Goal: Check status: Check status

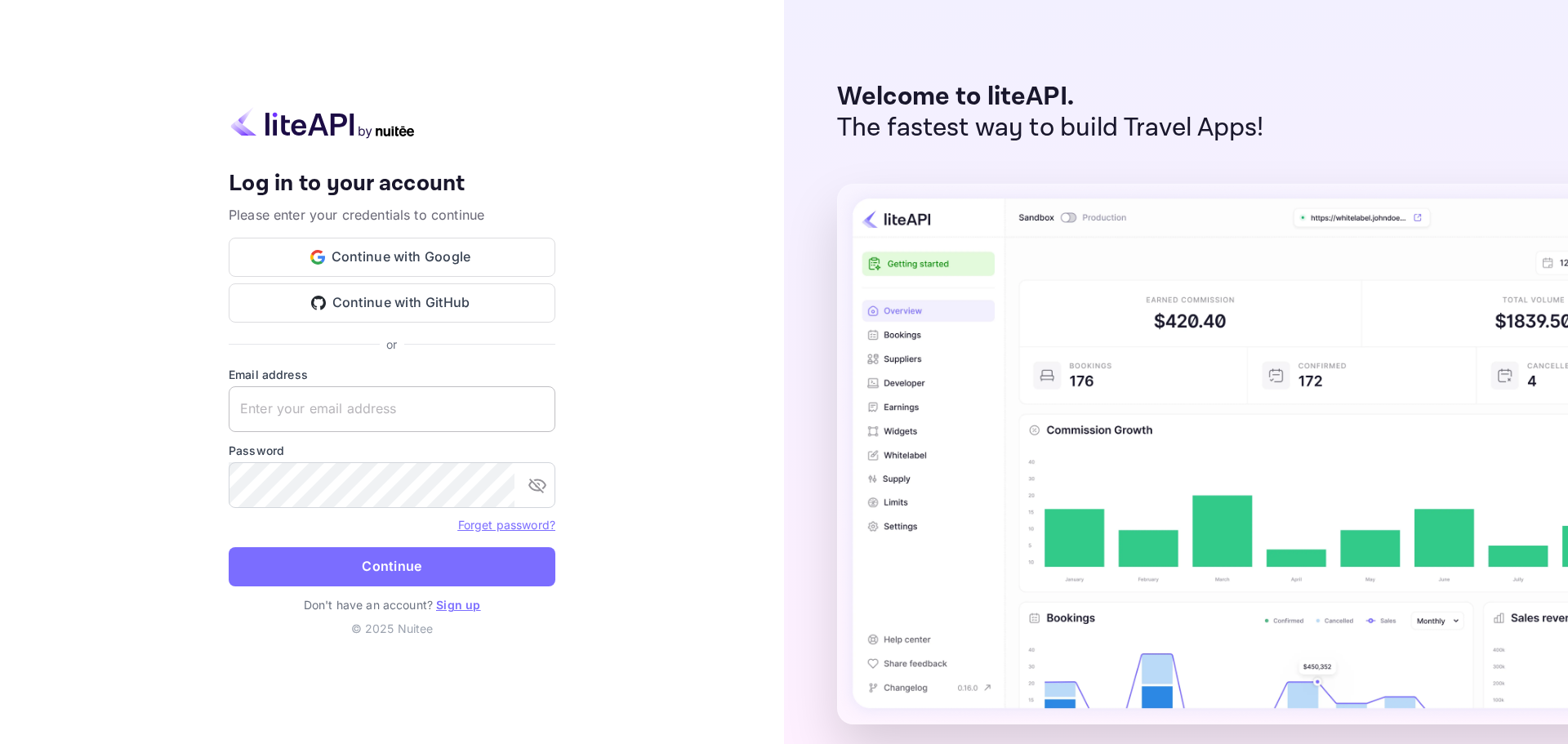
click at [342, 389] on input "text" at bounding box center [392, 409] width 327 height 46
click at [360, 410] on input "text" at bounding box center [392, 409] width 327 height 46
paste input "[EMAIL_ADDRESS][DOMAIN_NAME]"
type input "[EMAIL_ADDRESS][DOMAIN_NAME]"
click at [369, 600] on p "Don't have an account? Sign up" at bounding box center [392, 605] width 327 height 17
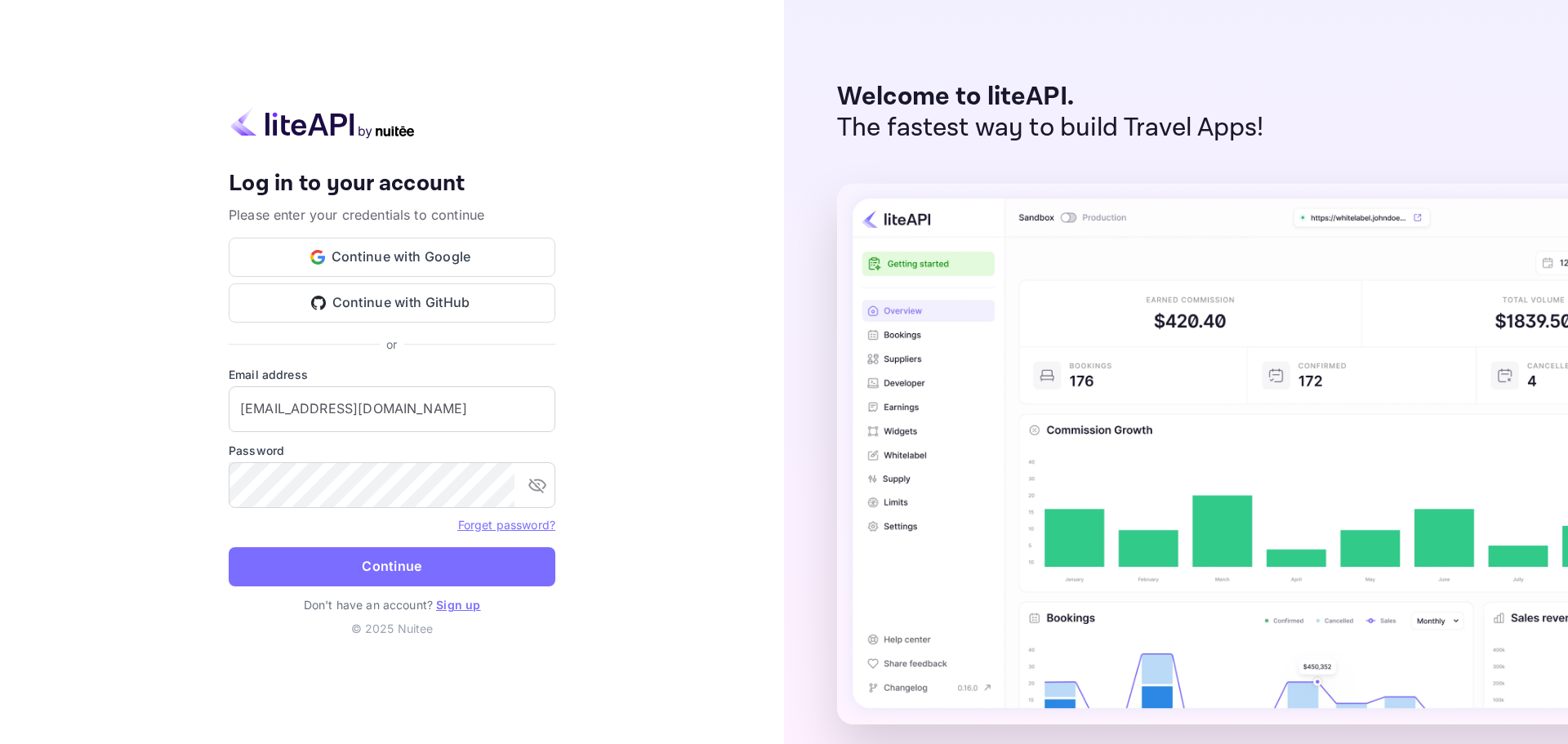
click at [375, 588] on form "Email address [EMAIL_ADDRESS][DOMAIN_NAME] ​ Password ​ Forget password? Contin…" at bounding box center [392, 481] width 327 height 231
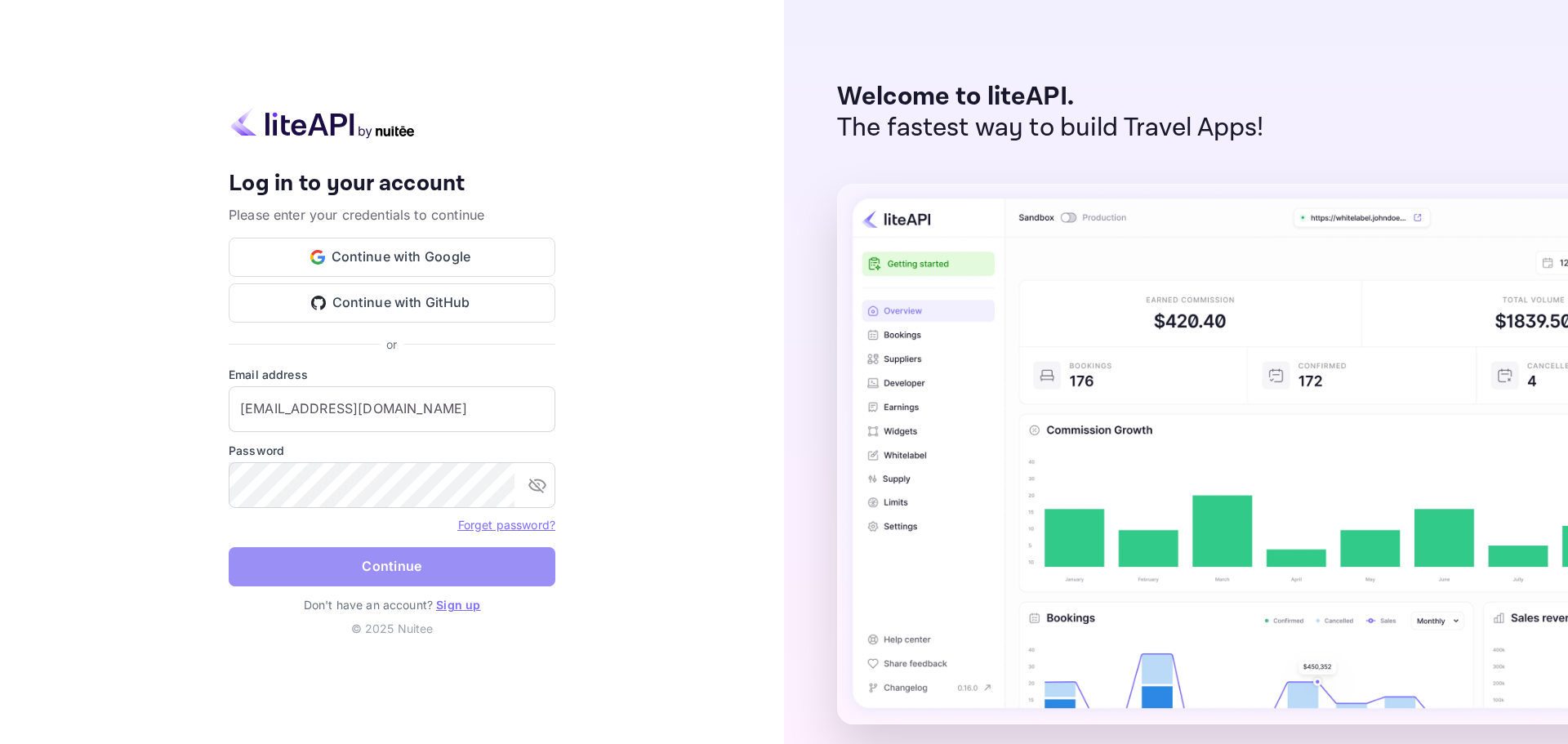
click at [381, 573] on button "Continue" at bounding box center [392, 567] width 327 height 39
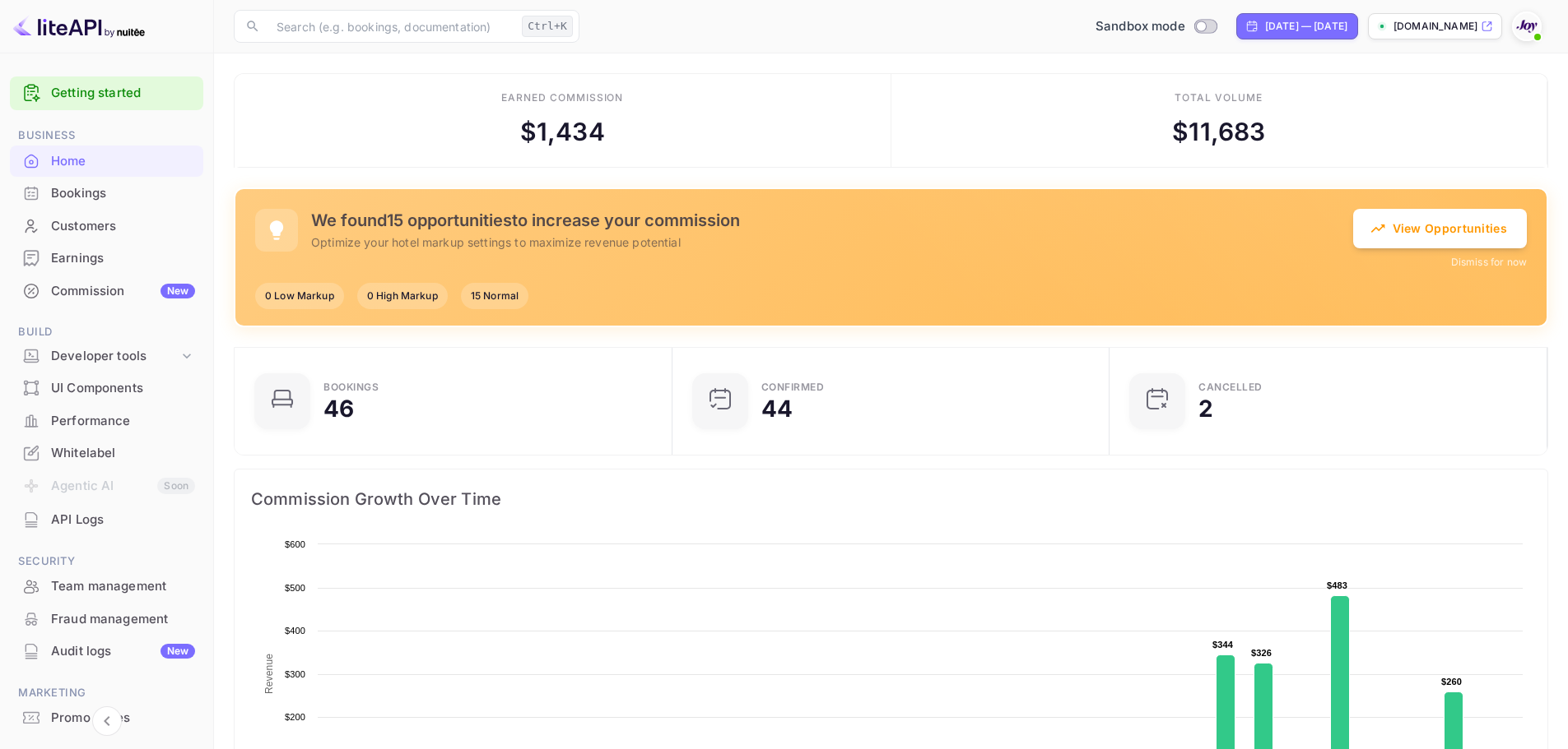
scroll to position [13, 13]
click at [1265, 27] on div "[DATE] — [DATE]" at bounding box center [1306, 26] width 82 height 15
select select "8"
select select "2025"
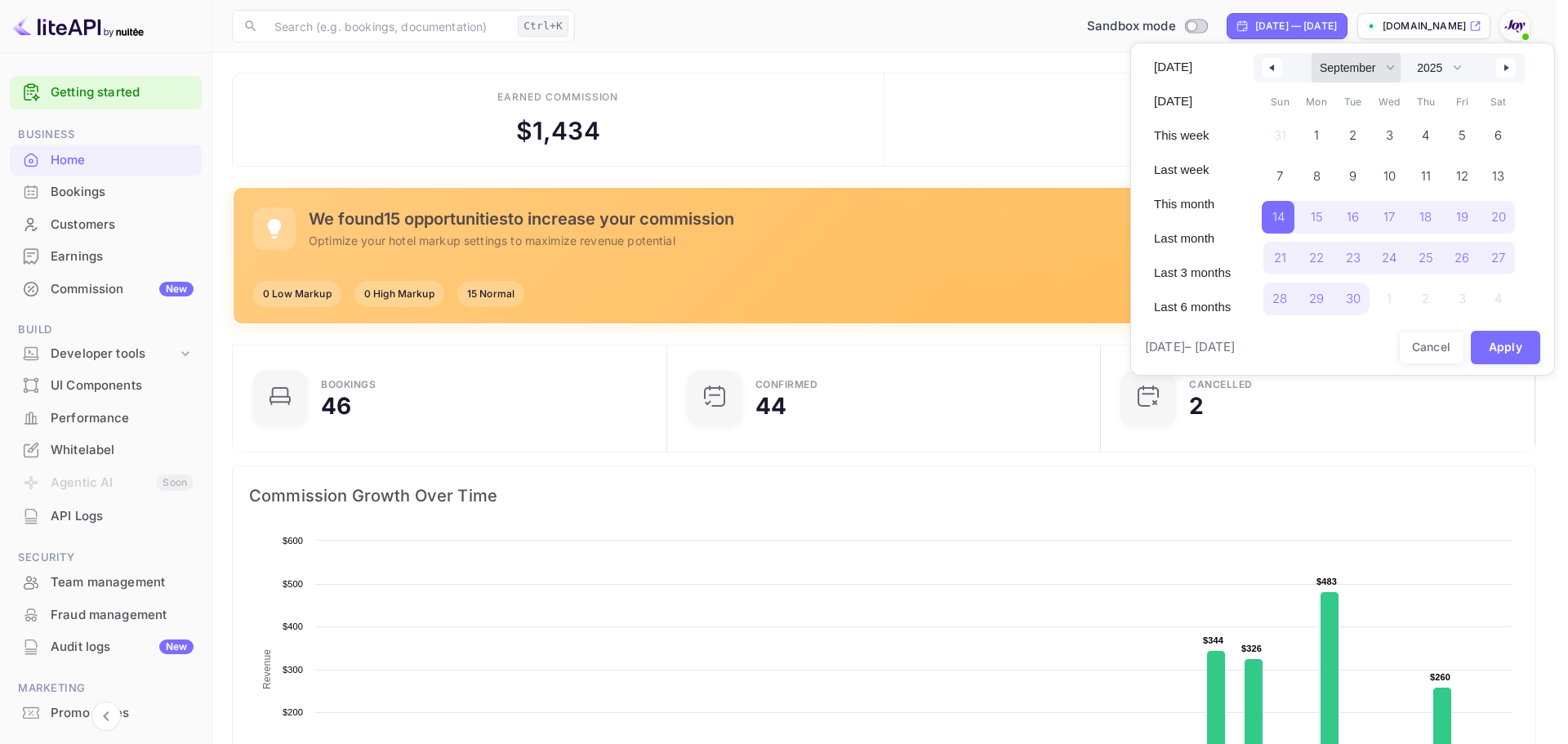
click at [1396, 66] on select "January February March April May June July August September October November De…" at bounding box center [1356, 68] width 89 height 29
click at [1312, 53] on select "January February March April May June July August September October November De…" at bounding box center [1356, 68] width 89 height 29
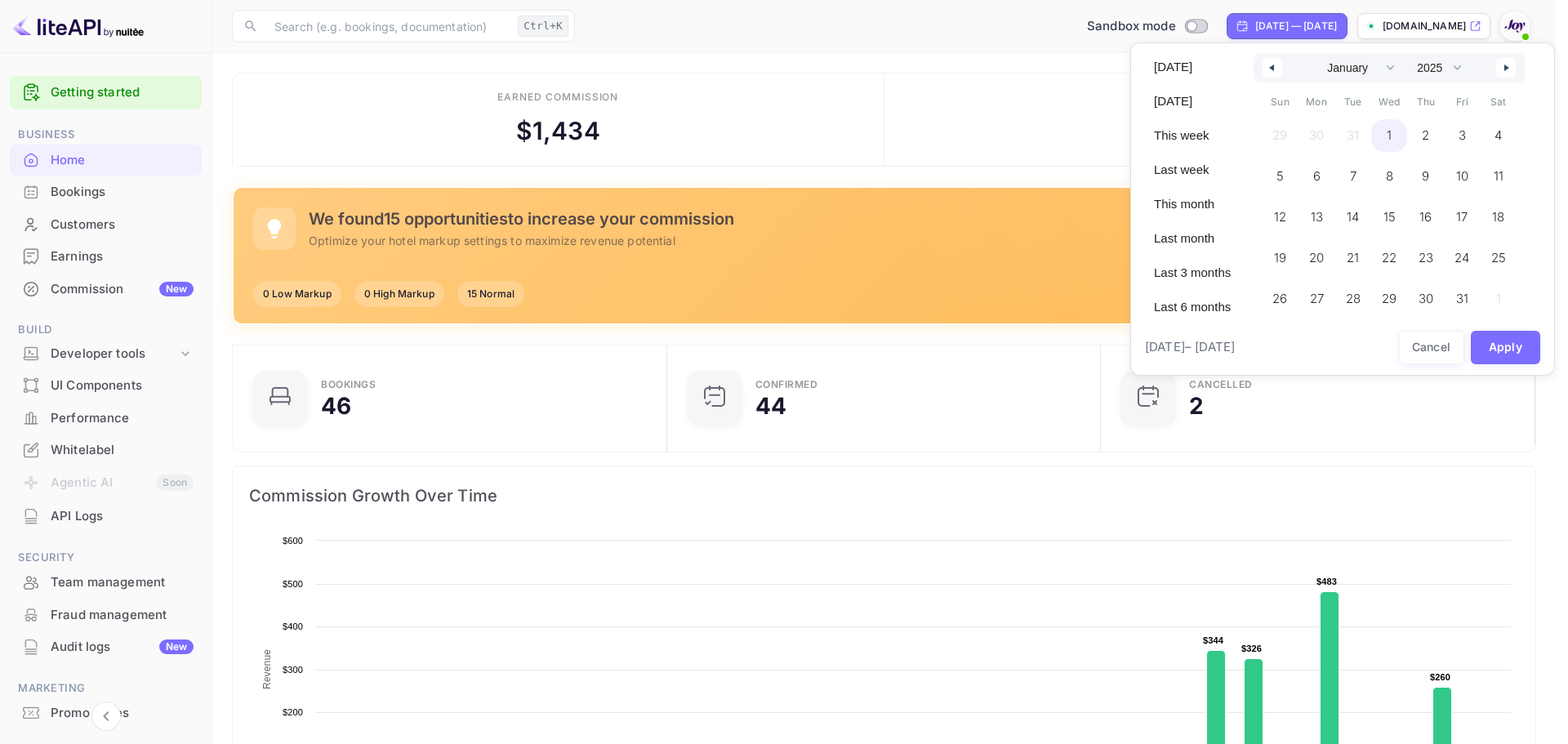
click at [1385, 134] on span "1" at bounding box center [1389, 135] width 36 height 32
click at [1395, 66] on select "January February March April May June July August September October November De…" at bounding box center [1356, 68] width 89 height 29
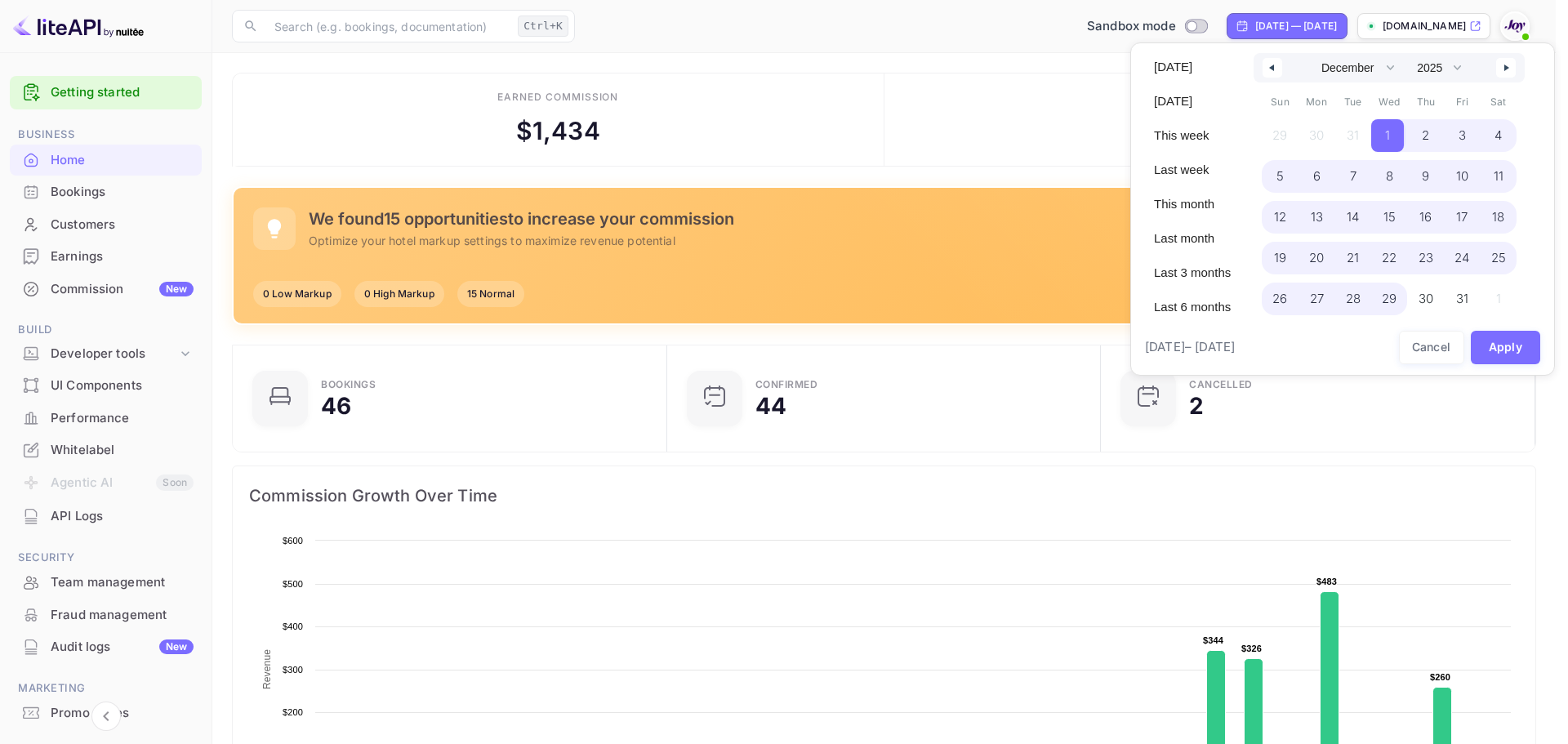
click at [1312, 53] on select "January February March April May June July August September October November De…" at bounding box center [1356, 68] width 89 height 29
click at [1400, 296] on span "31" at bounding box center [1389, 298] width 36 height 32
select select "0"
click at [1499, 346] on button "Apply" at bounding box center [1506, 347] width 71 height 33
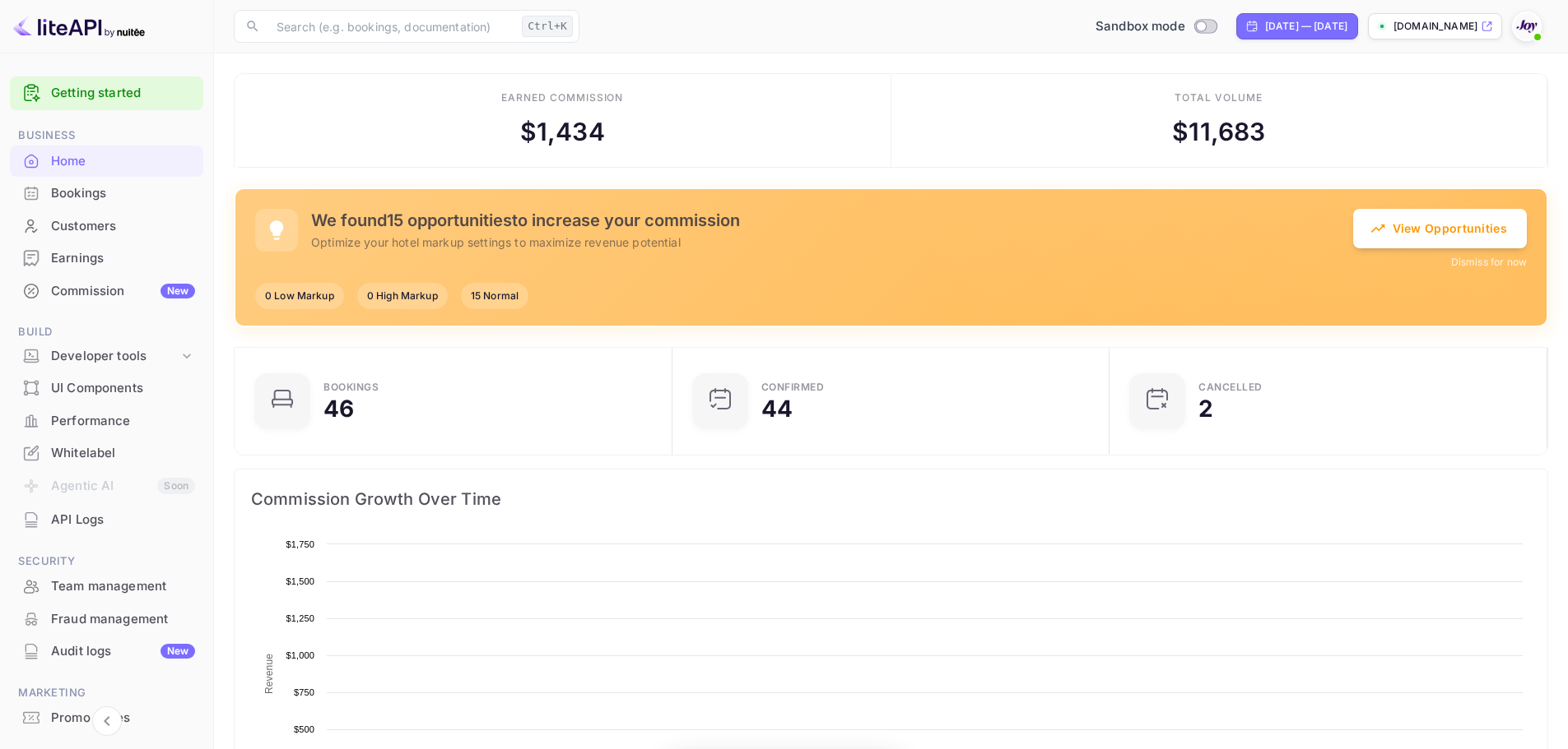
scroll to position [255, 415]
click at [99, 192] on div "Bookings" at bounding box center [124, 193] width 144 height 19
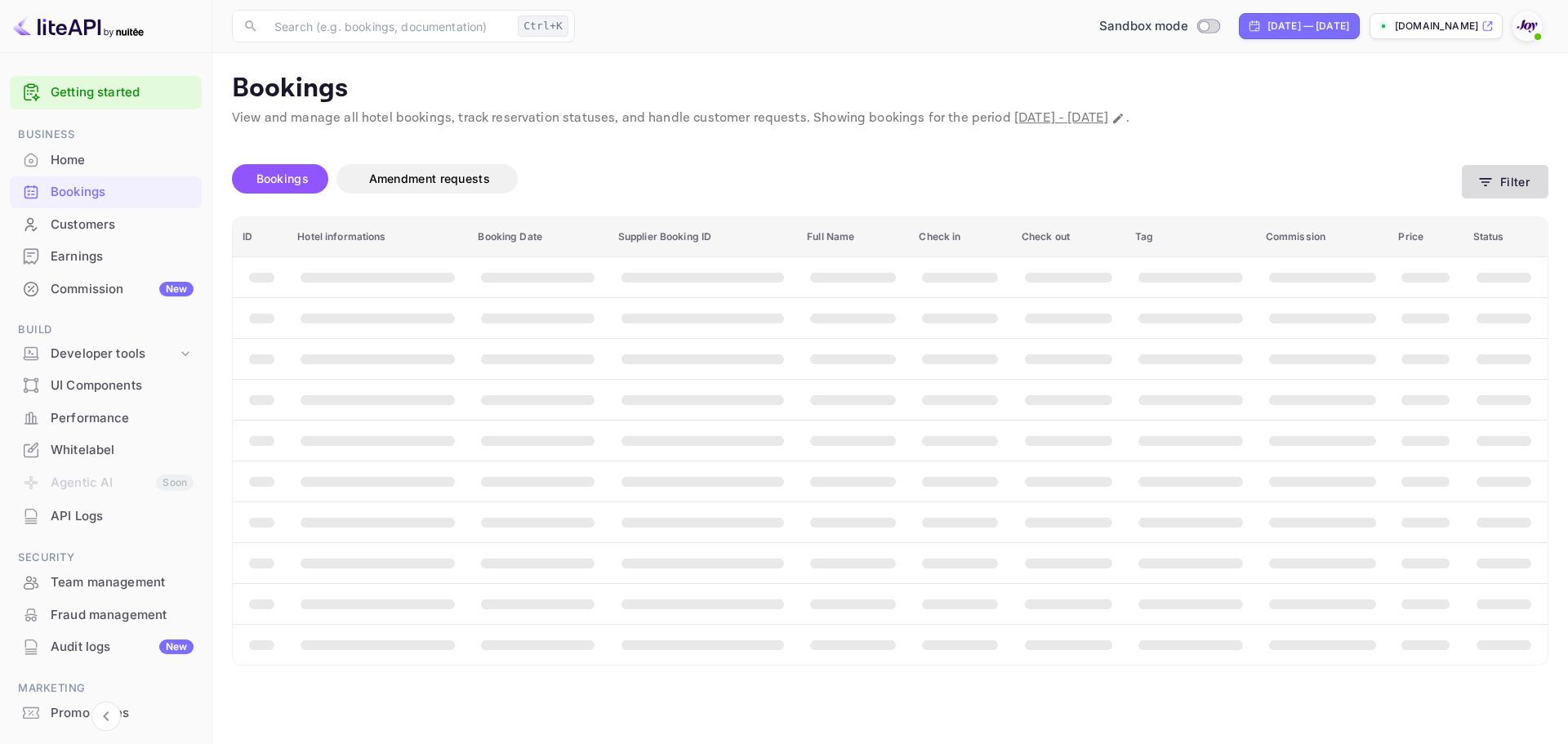
click at [1496, 182] on button "Filter" at bounding box center [1505, 182] width 86 height 33
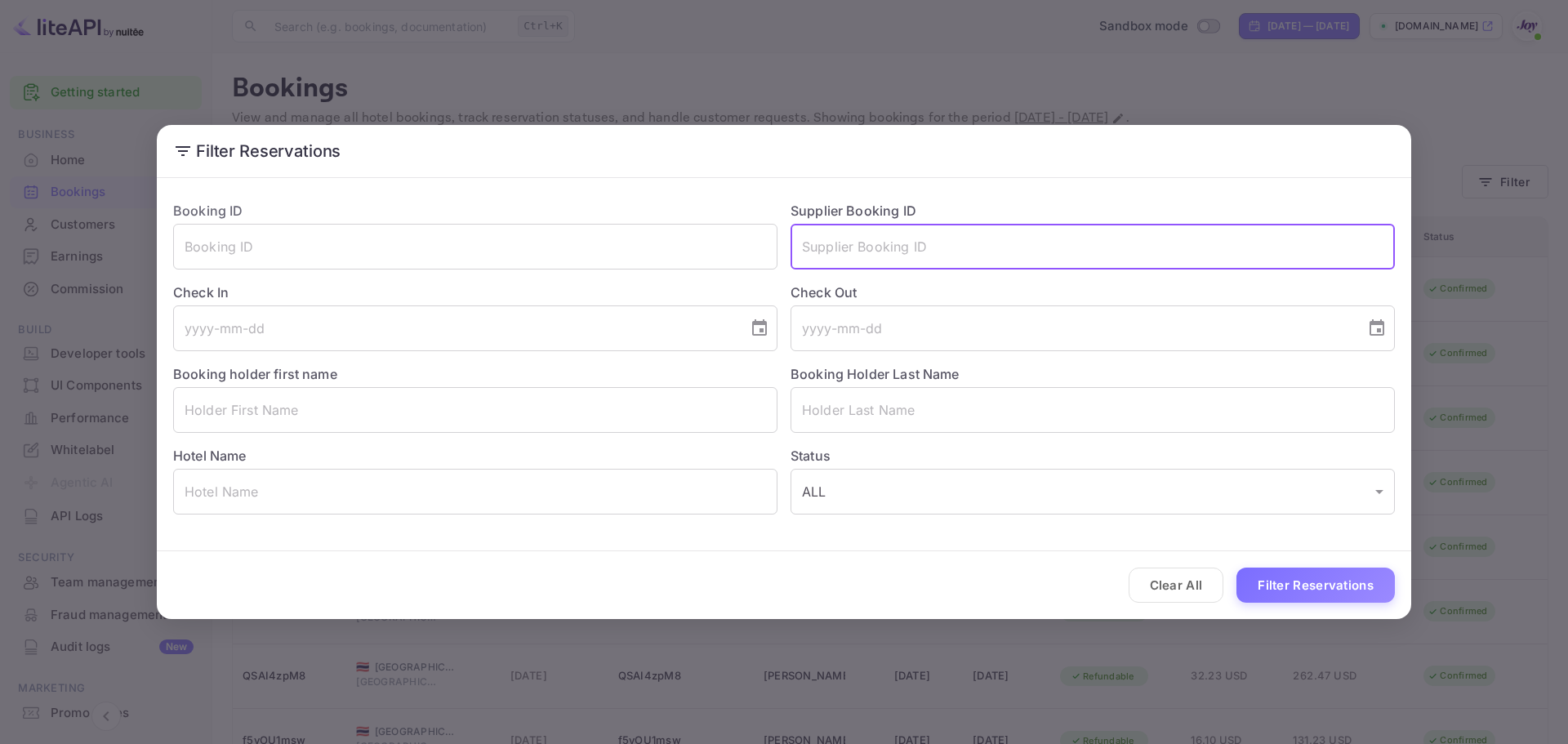
click at [862, 256] on input "text" at bounding box center [1093, 246] width 604 height 46
paste input "834761035"
type input "834761035"
click at [1325, 593] on button "Filter Reservations" at bounding box center [1315, 586] width 158 height 35
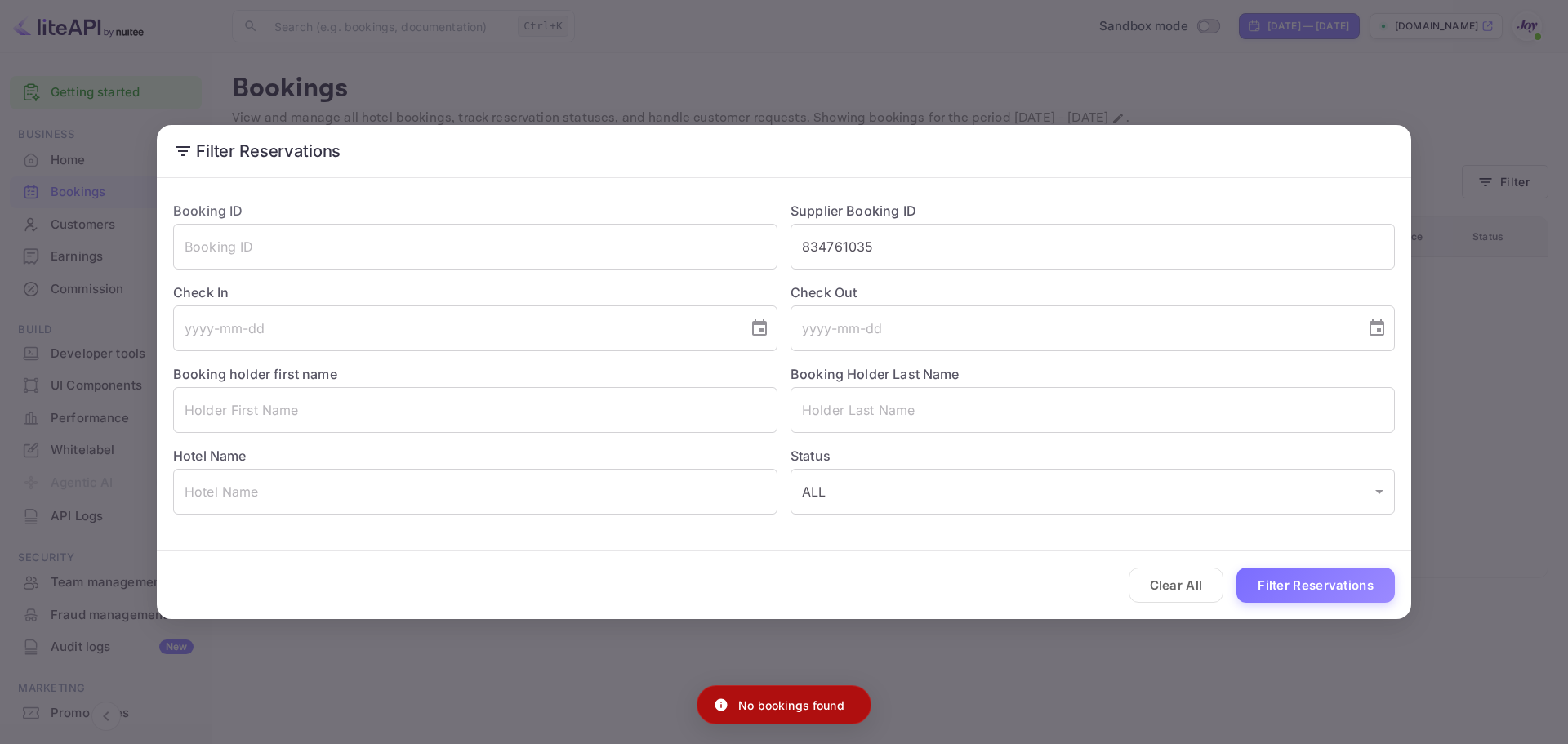
drag, startPoint x: 598, startPoint y: 220, endPoint x: 582, endPoint y: 219, distance: 16.0
click at [582, 219] on div "Booking ID ​ Supplier Booking ID 834761035 ​ Check In ​ Check Out ​ Booking hol…" at bounding box center [777, 350] width 1235 height 327
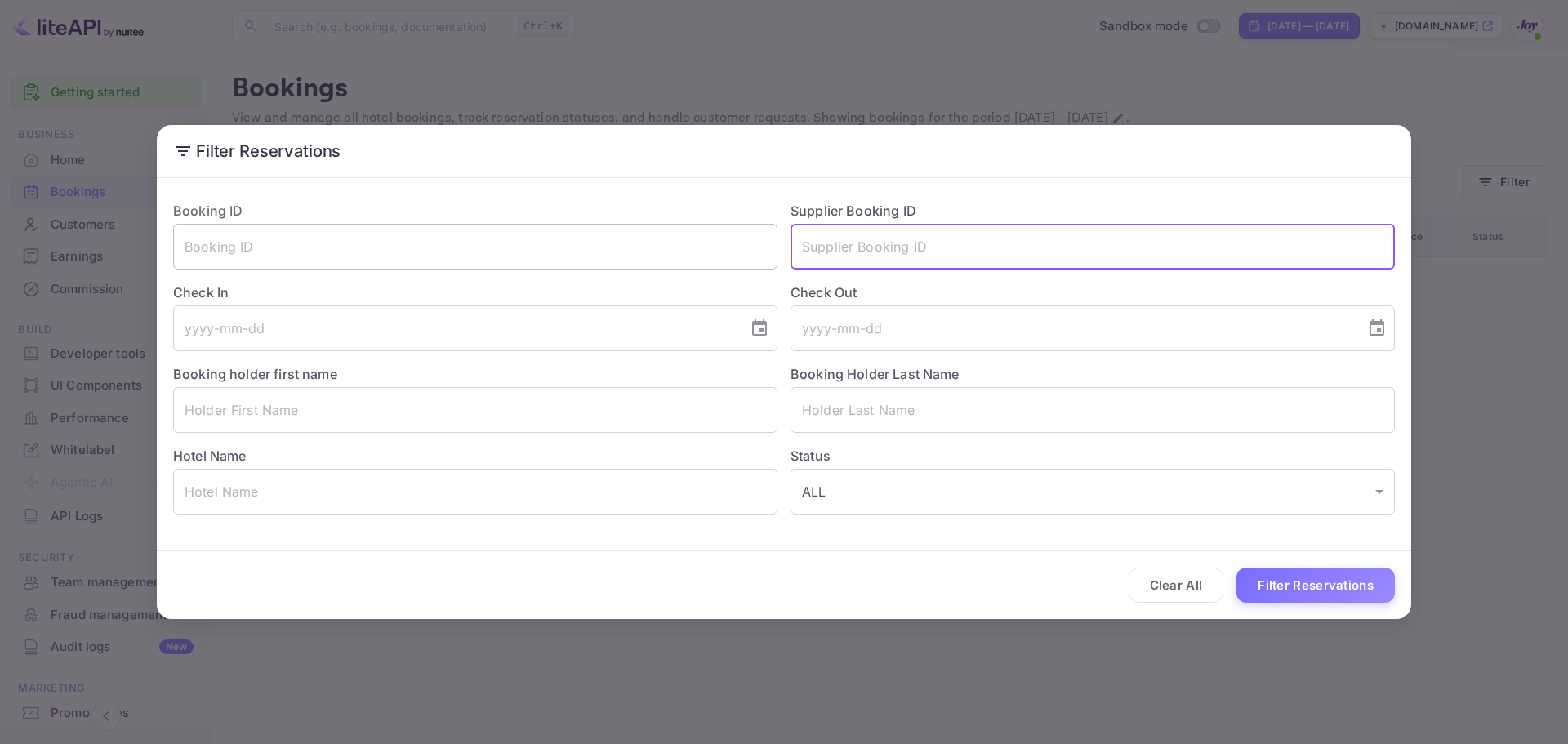
click at [553, 251] on input "text" at bounding box center [475, 246] width 604 height 46
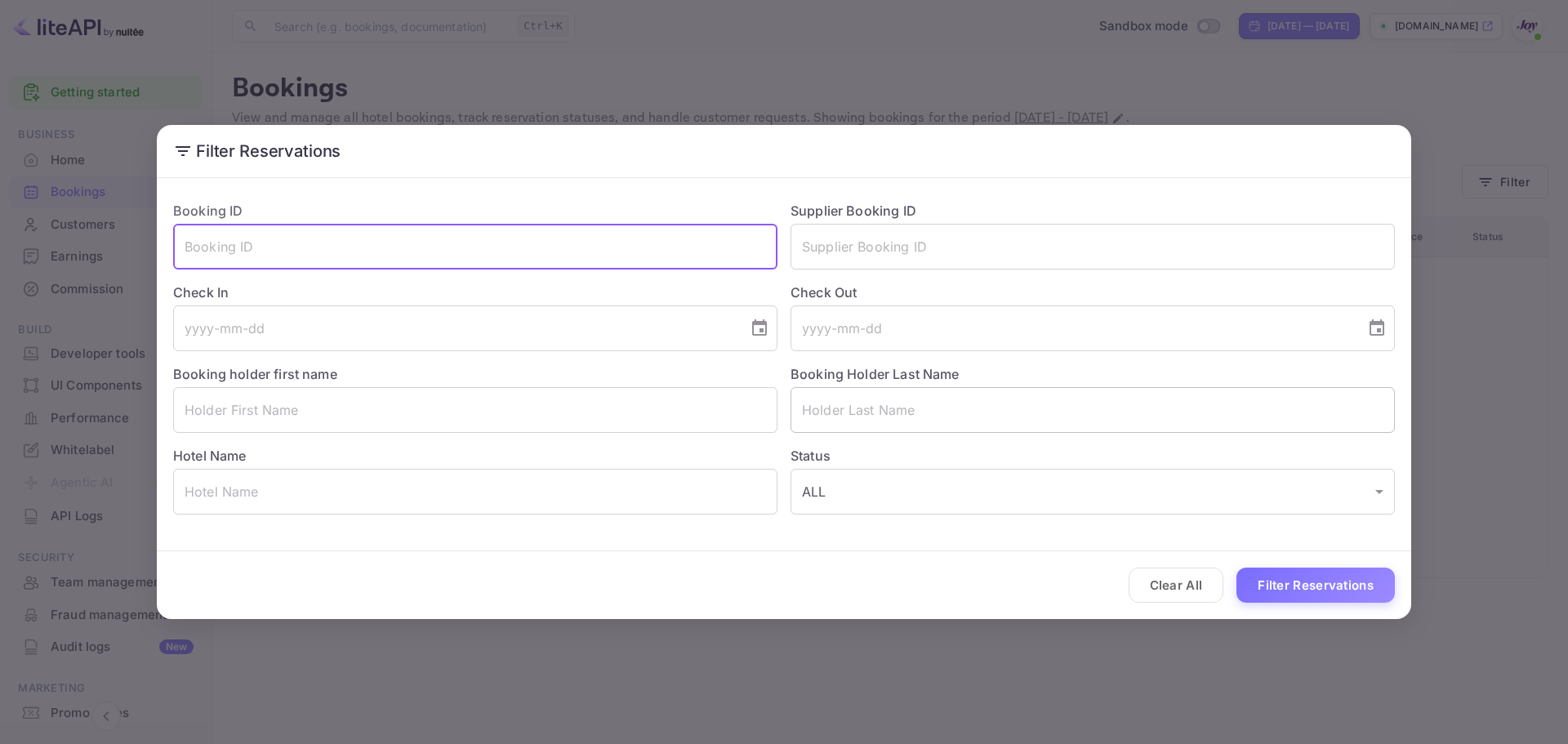
paste input "834761035"
type input "834761035"
click at [1319, 598] on button "Filter Reservations" at bounding box center [1315, 586] width 158 height 35
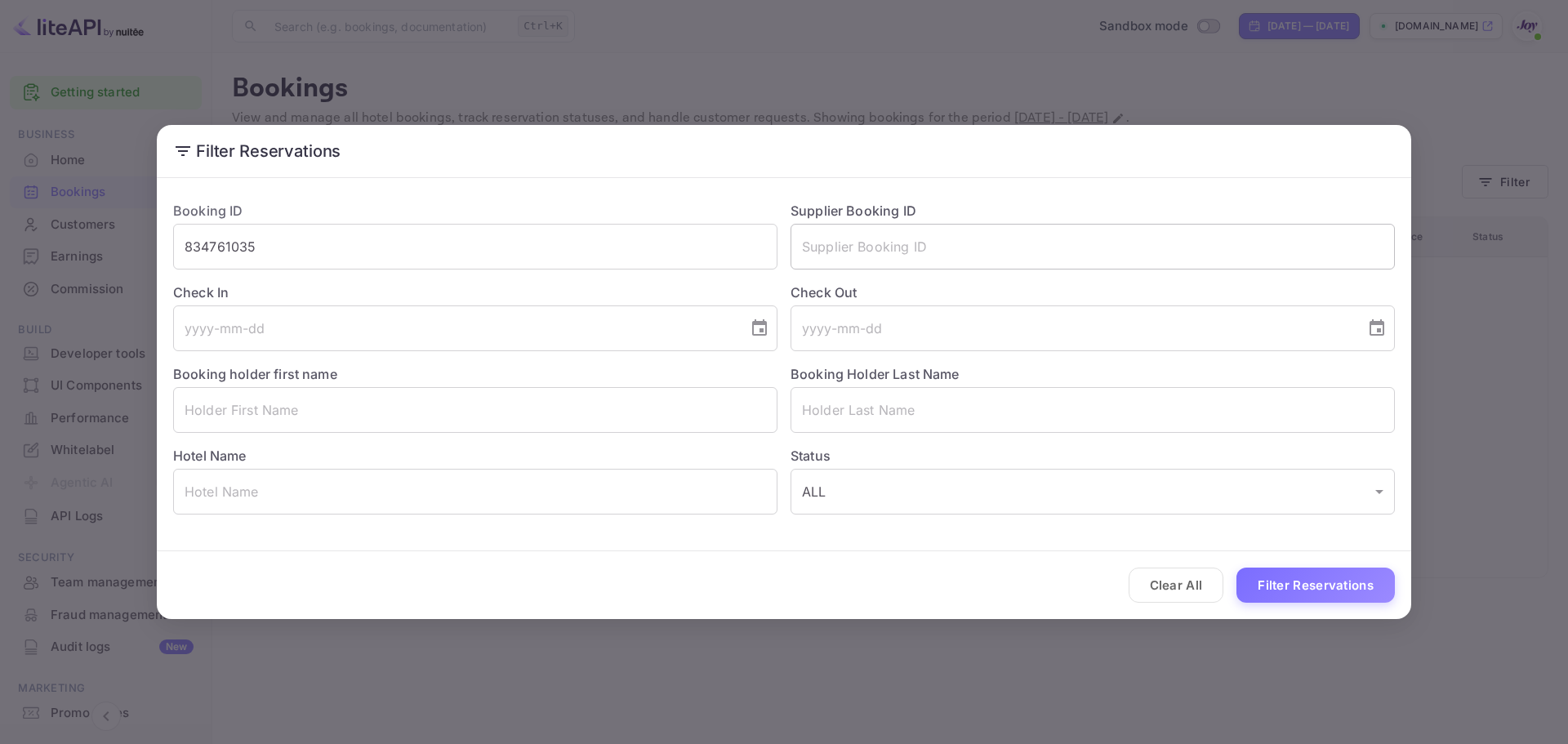
click at [848, 244] on input "text" at bounding box center [1093, 246] width 604 height 46
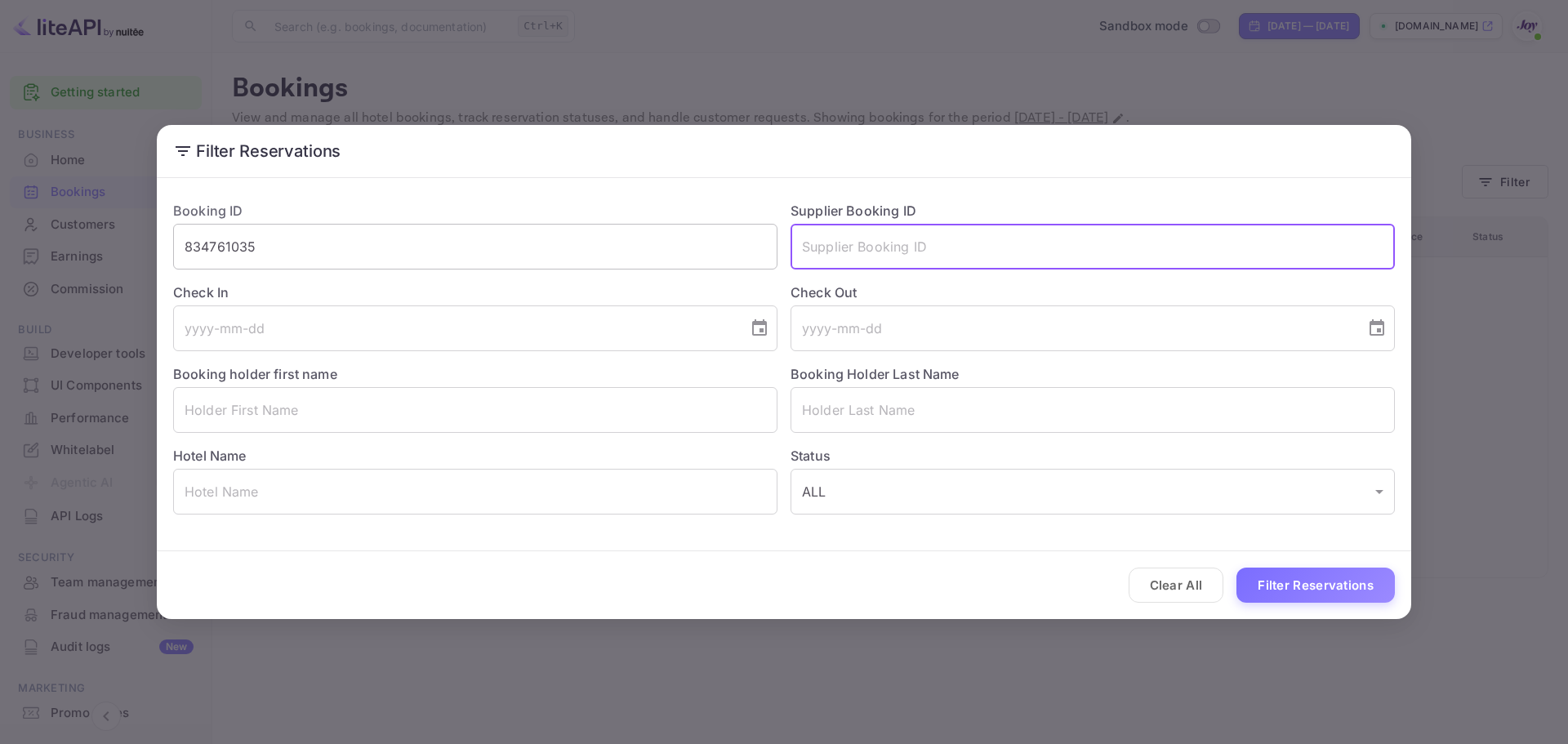
paste input "97452768"
type input "97452768"
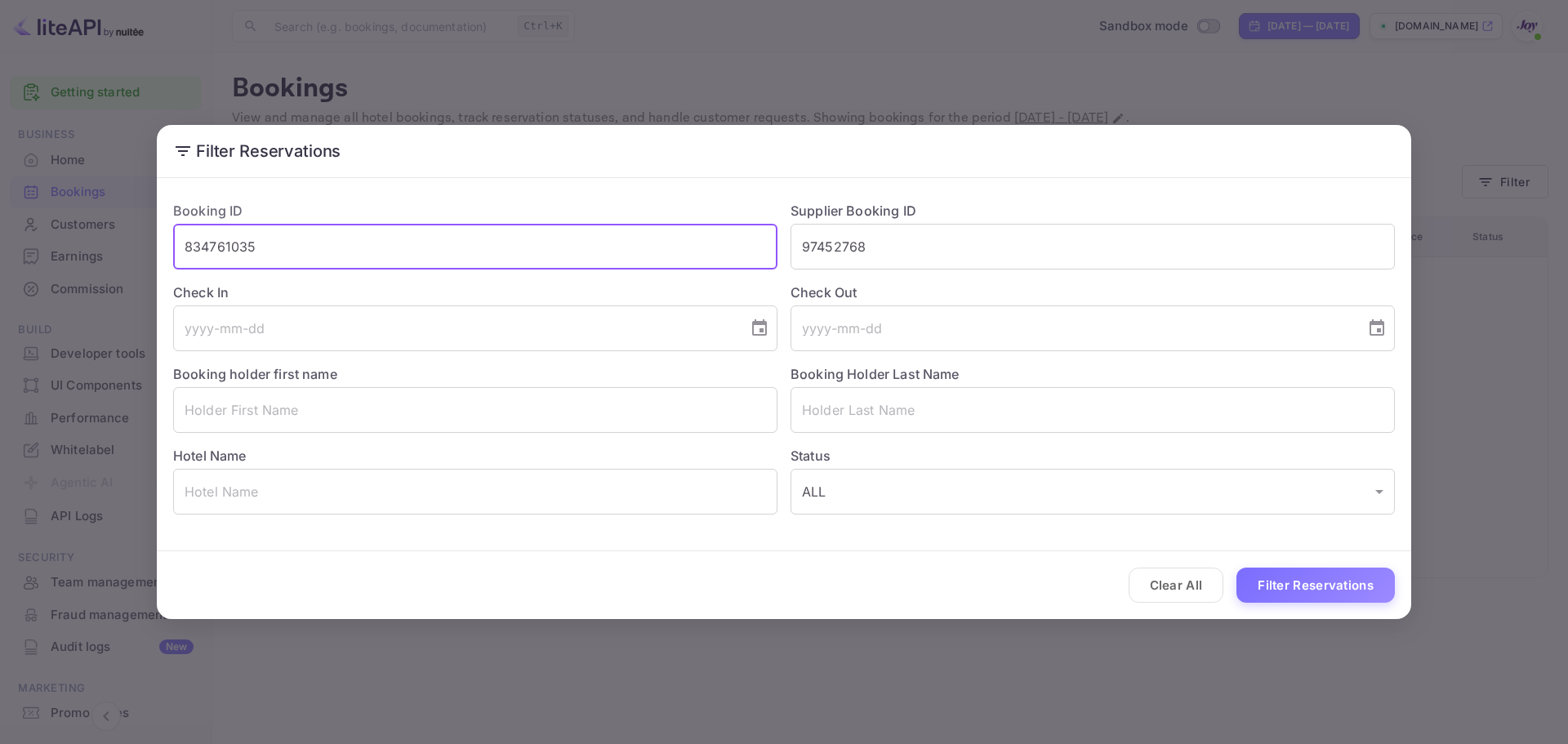
drag, startPoint x: 534, startPoint y: 246, endPoint x: 99, endPoint y: 280, distance: 436.3
click at [79, 275] on div "Filter Reservations Booking ID 834761035 ​ Supplier Booking ID 97452768 ​ Check…" at bounding box center [784, 372] width 1568 height 744
click at [1306, 571] on button "Filter Reservations" at bounding box center [1315, 586] width 158 height 35
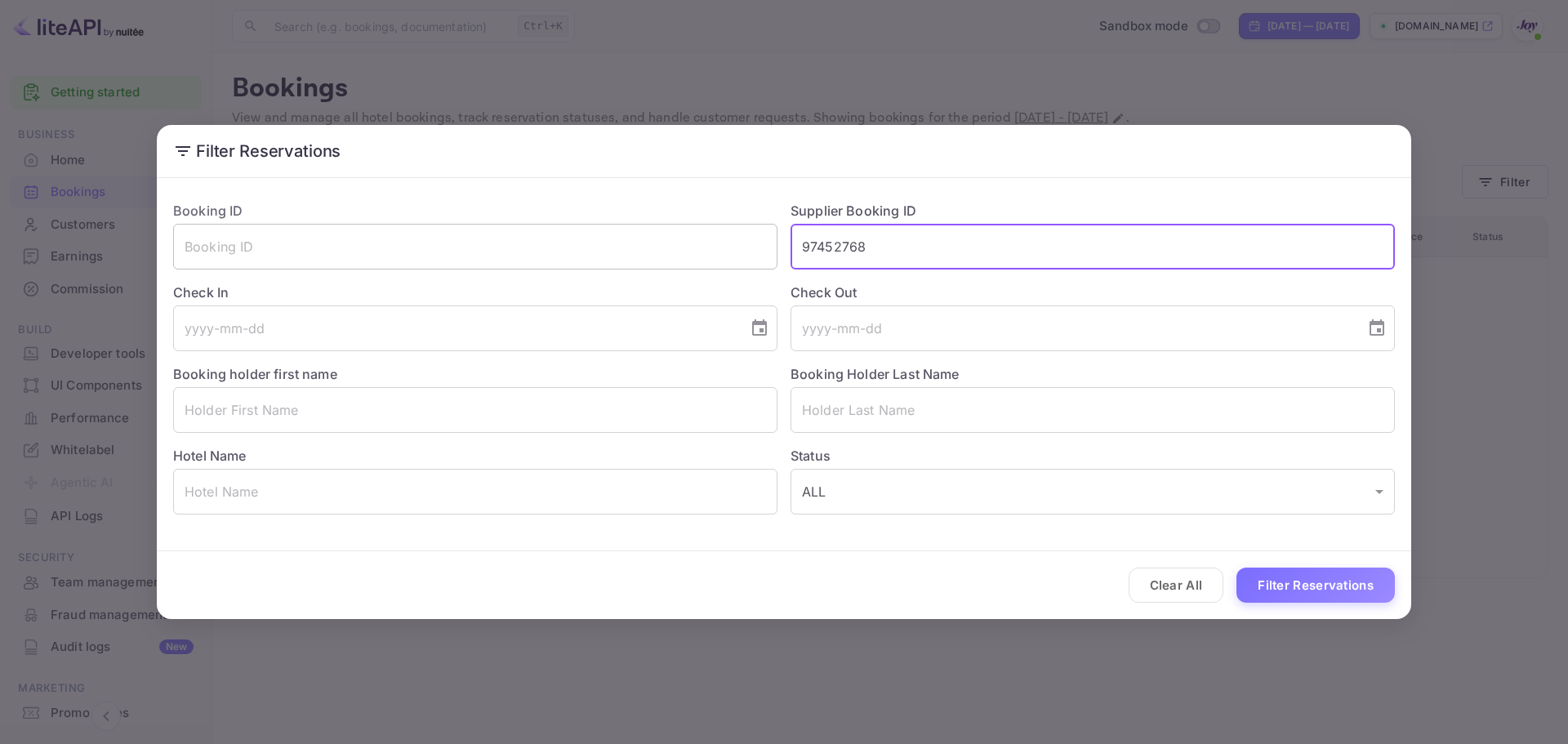
drag, startPoint x: 688, startPoint y: 239, endPoint x: 695, endPoint y: 254, distance: 16.6
click at [688, 240] on div "Booking ID ​ Supplier Booking ID 97452768 ​ Check In ​ Check Out ​ Booking hold…" at bounding box center [777, 350] width 1235 height 327
paste input "8874171"
type input "8874171"
click at [1281, 578] on button "Filter Reservations" at bounding box center [1315, 586] width 158 height 35
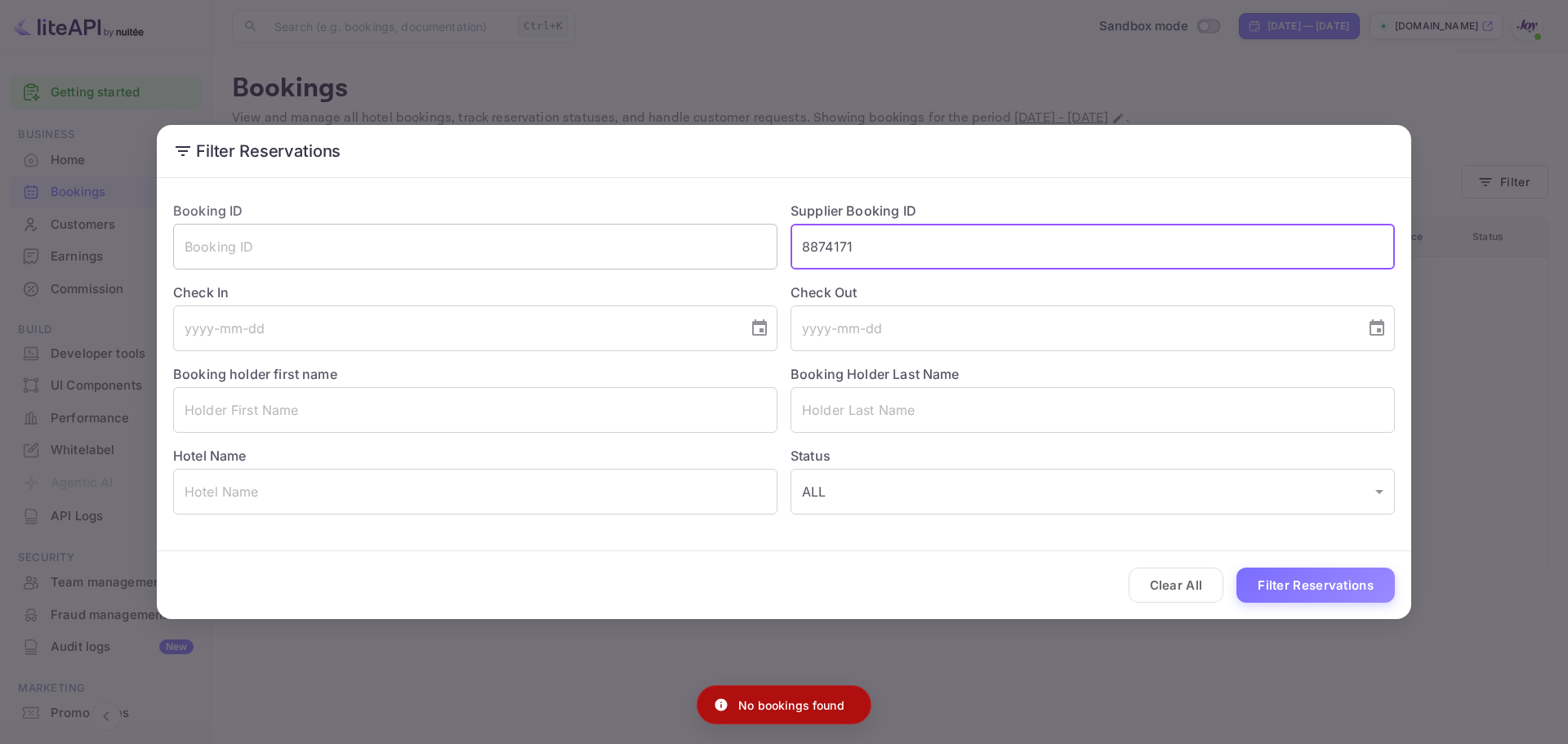
drag, startPoint x: 881, startPoint y: 241, endPoint x: 696, endPoint y: 241, distance: 185.0
click at [696, 241] on div "Booking ID ​ Supplier Booking ID 8874171 ​ Check In ​ Check Out ​ Booking holde…" at bounding box center [777, 350] width 1235 height 327
click at [524, 247] on input "text" at bounding box center [475, 246] width 604 height 46
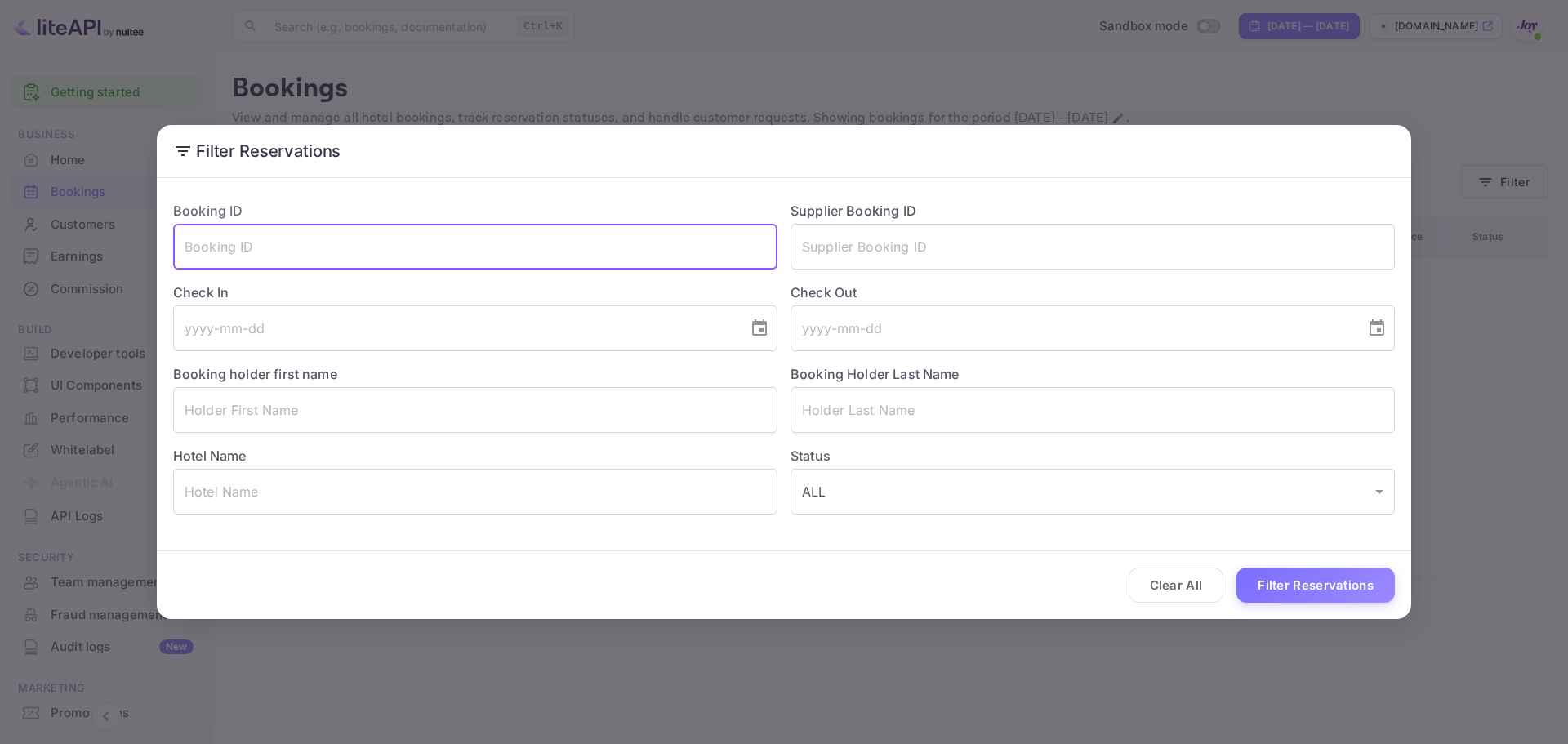
paste input "8874171"
type input "8874171"
click at [1280, 586] on button "Filter Reservations" at bounding box center [1315, 586] width 158 height 35
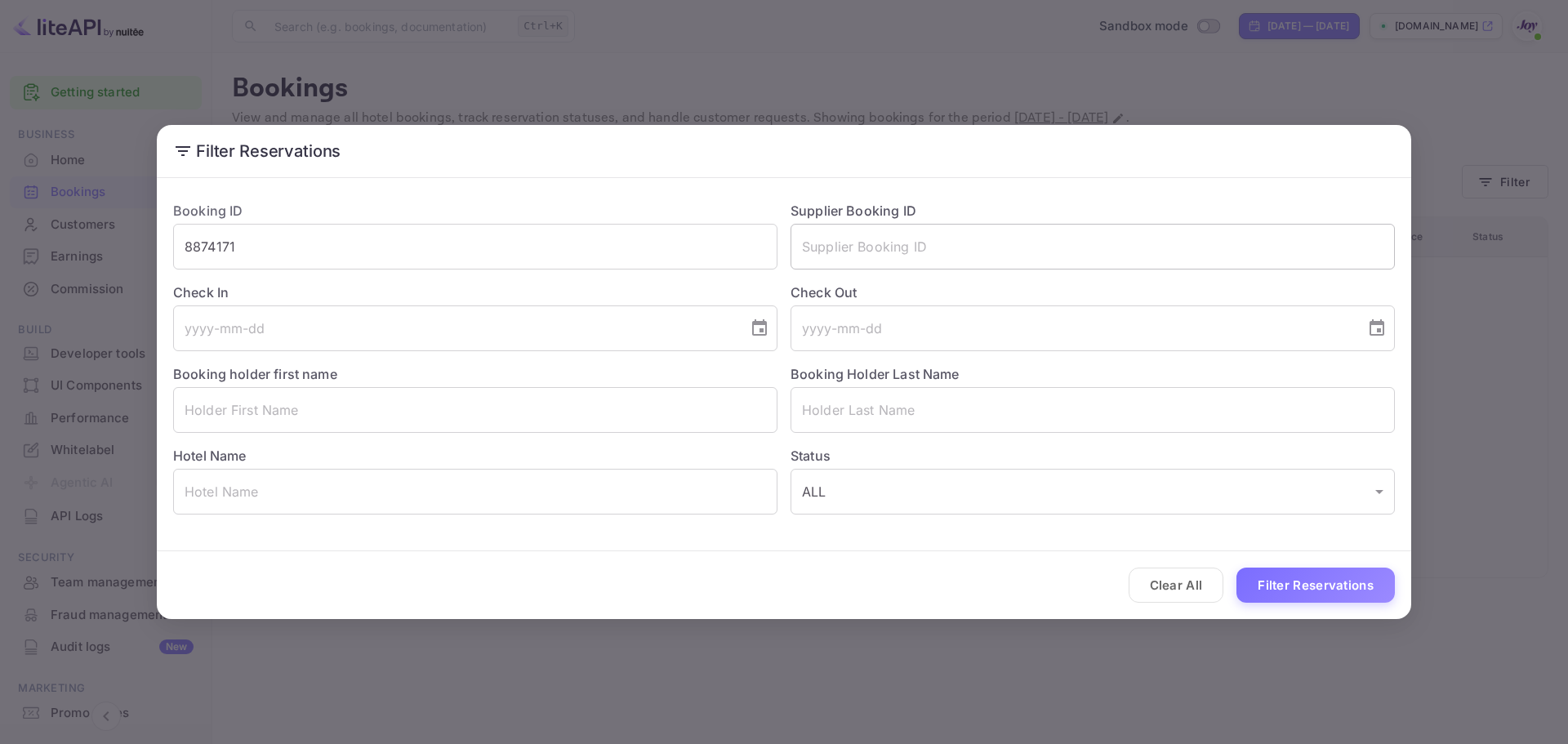
click at [893, 255] on input "text" at bounding box center [1093, 246] width 604 height 46
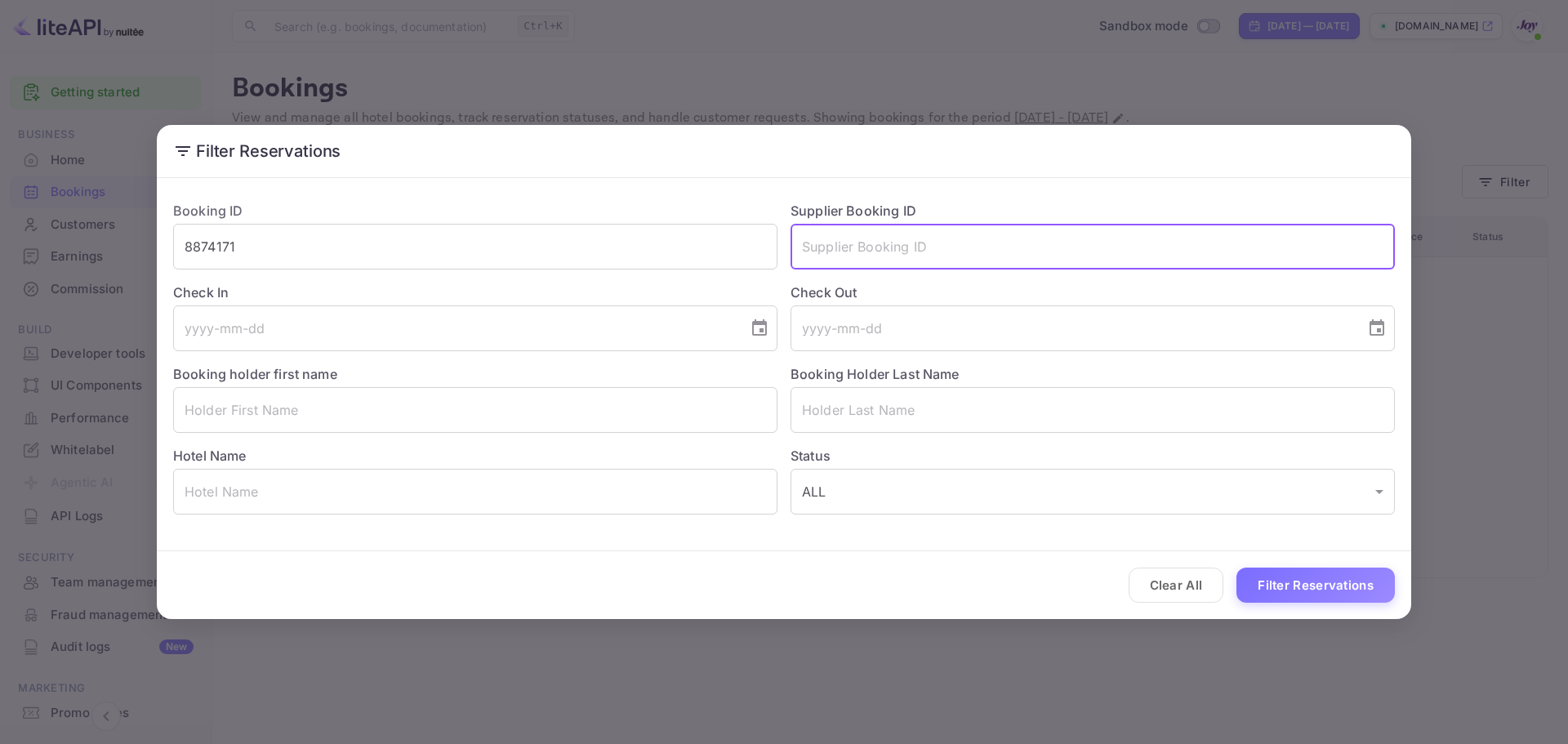
paste input "8846730"
type input "8846730"
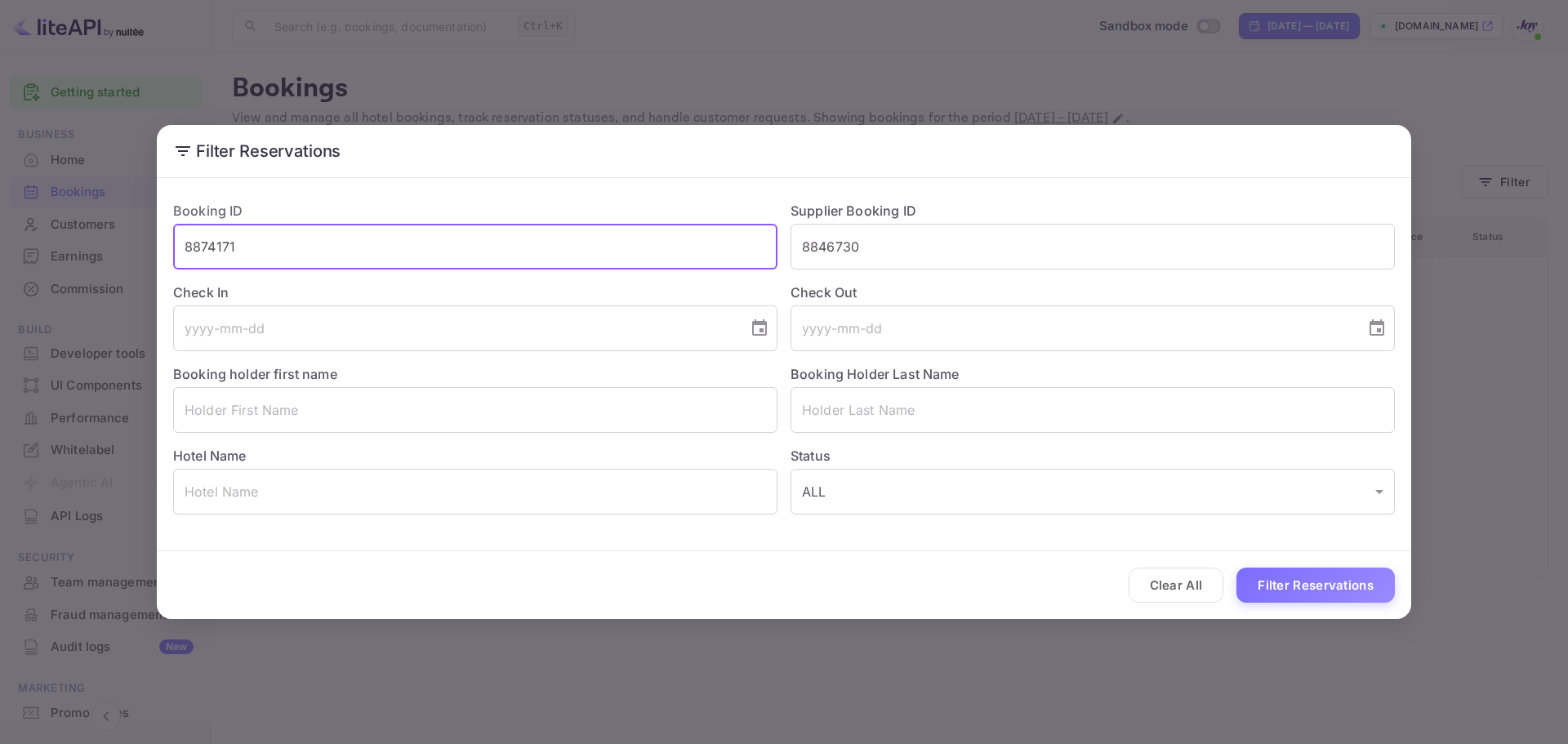
drag, startPoint x: 67, startPoint y: 254, endPoint x: 52, endPoint y: 258, distance: 15.5
click at [52, 258] on div "Filter Reservations Booking ID 8874171 ​ Supplier Booking ID 8846730 ​ Check In…" at bounding box center [784, 372] width 1568 height 744
click at [1341, 583] on button "Filter Reservations" at bounding box center [1315, 586] width 158 height 35
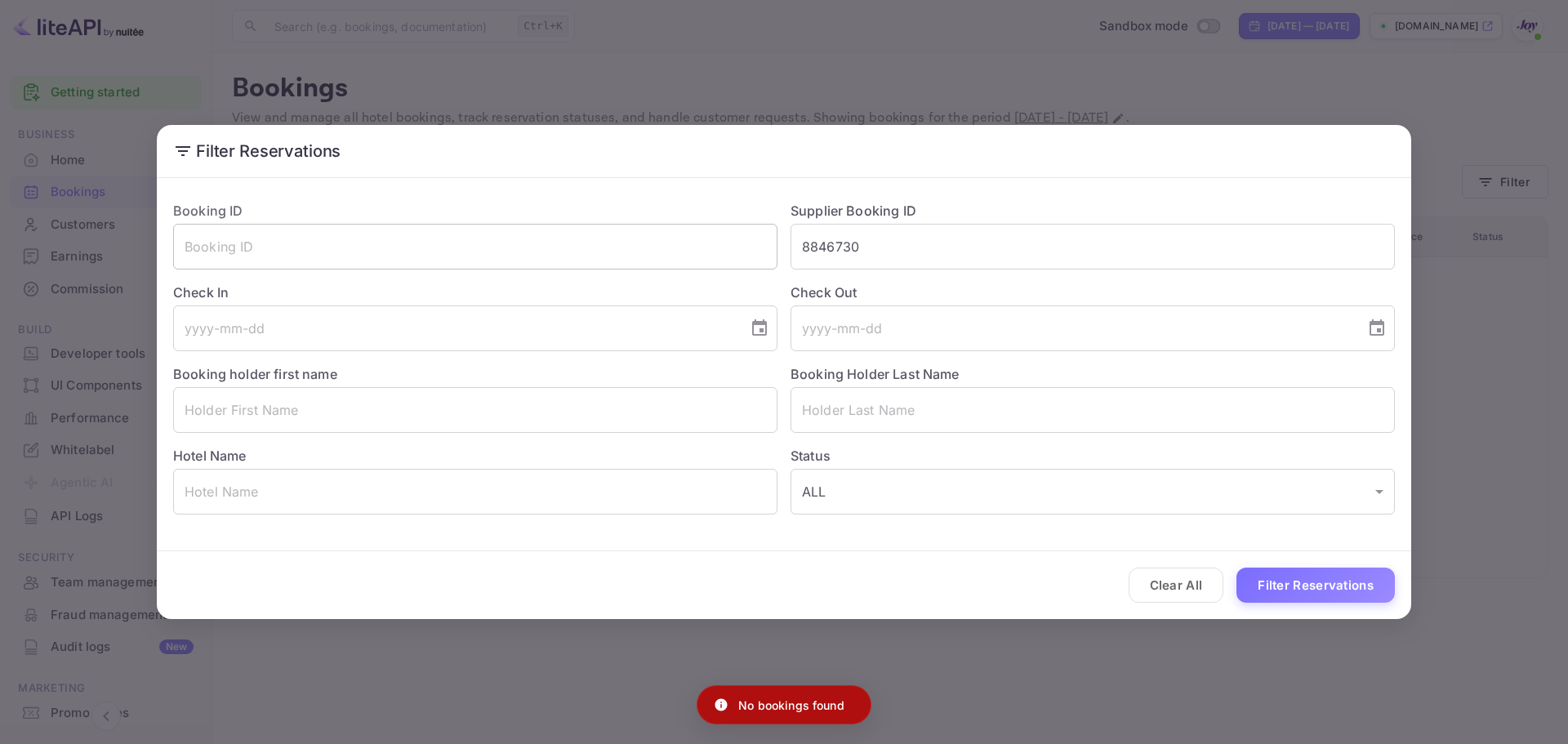
click at [372, 241] on input "text" at bounding box center [475, 246] width 604 height 46
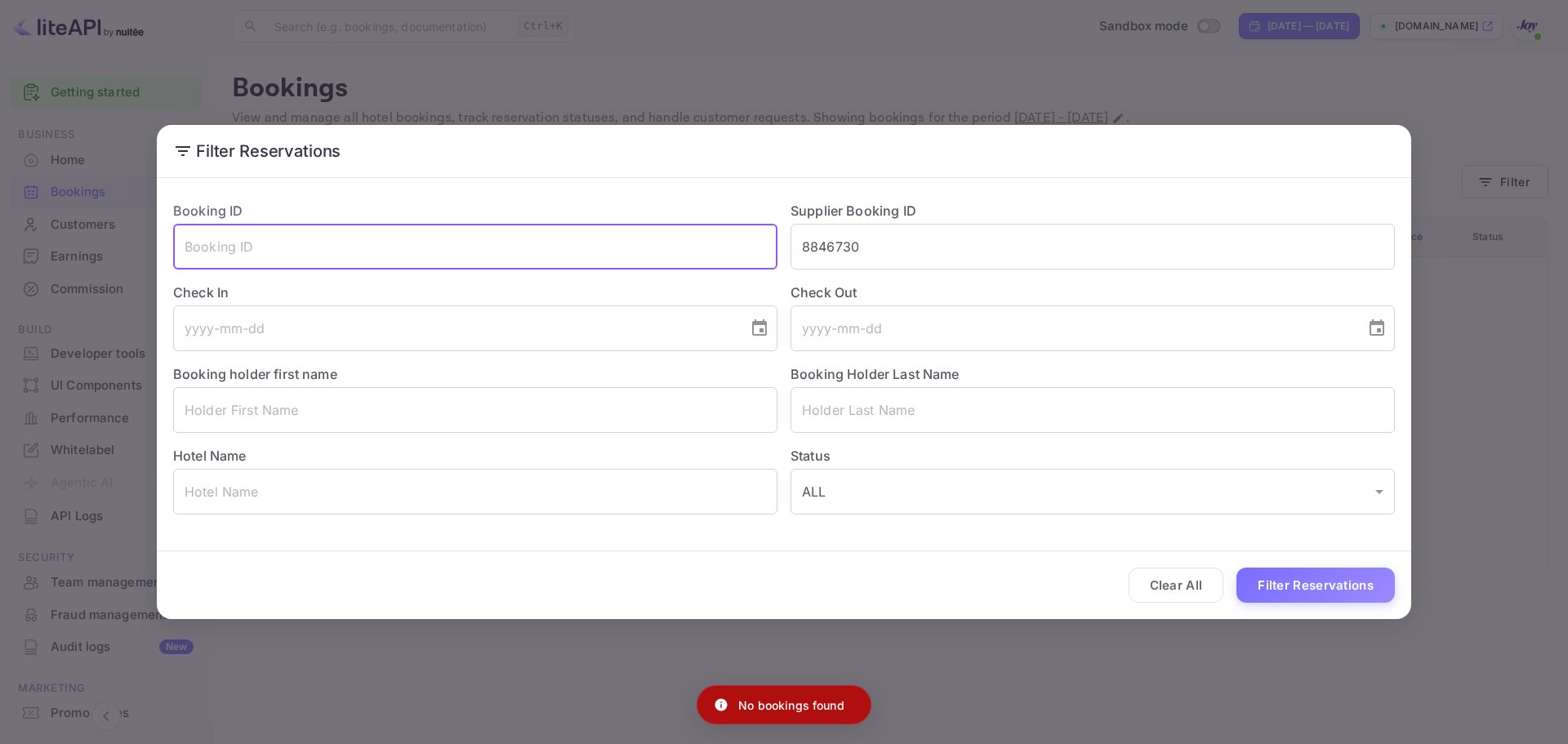
paste input "8846730"
type input "8846730"
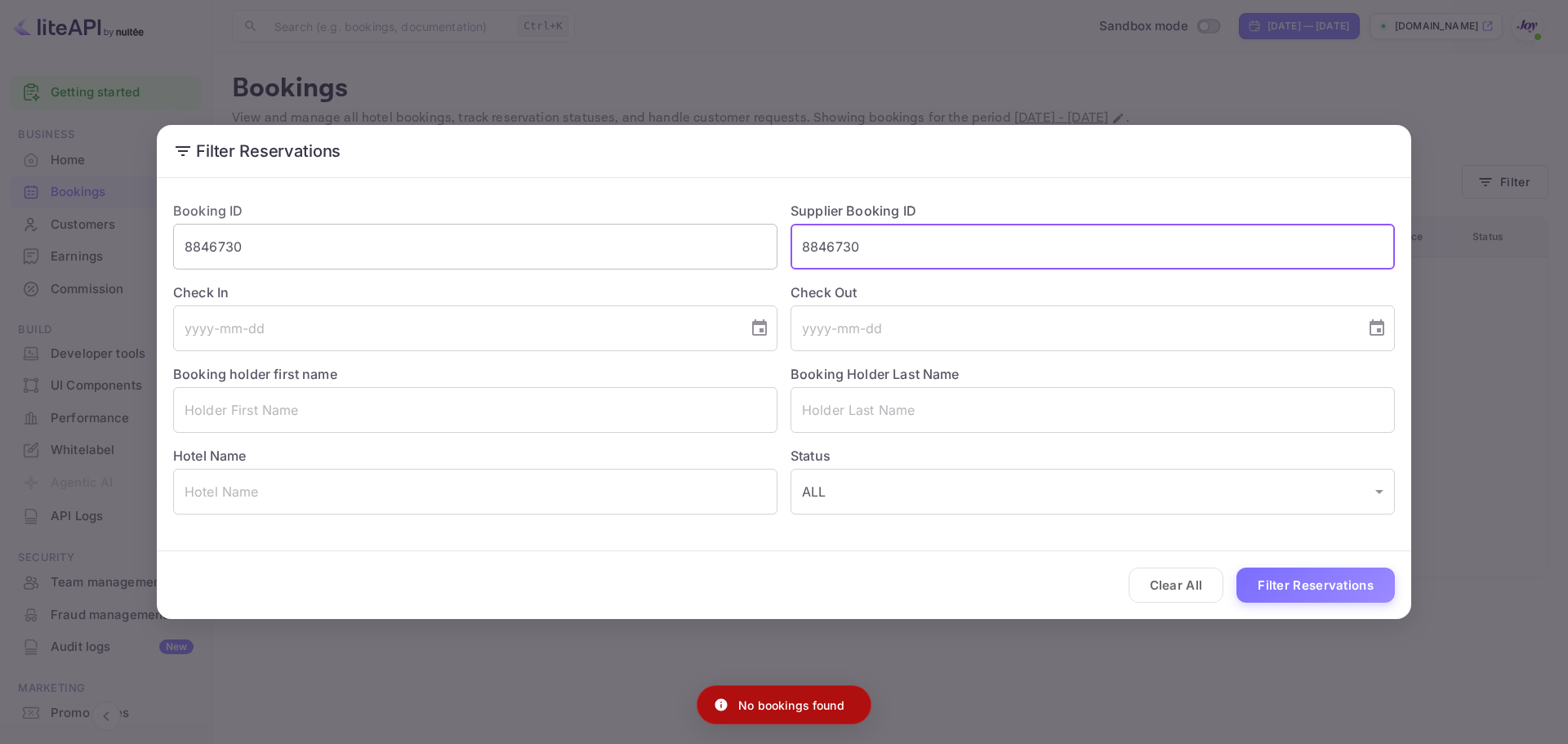
drag, startPoint x: 894, startPoint y: 240, endPoint x: 727, endPoint y: 252, distance: 167.4
click at [733, 247] on div "Booking ID 8846730 ​ Supplier Booking ID 8846730 ​ Check In ​ Check Out ​ Booki…" at bounding box center [777, 350] width 1235 height 327
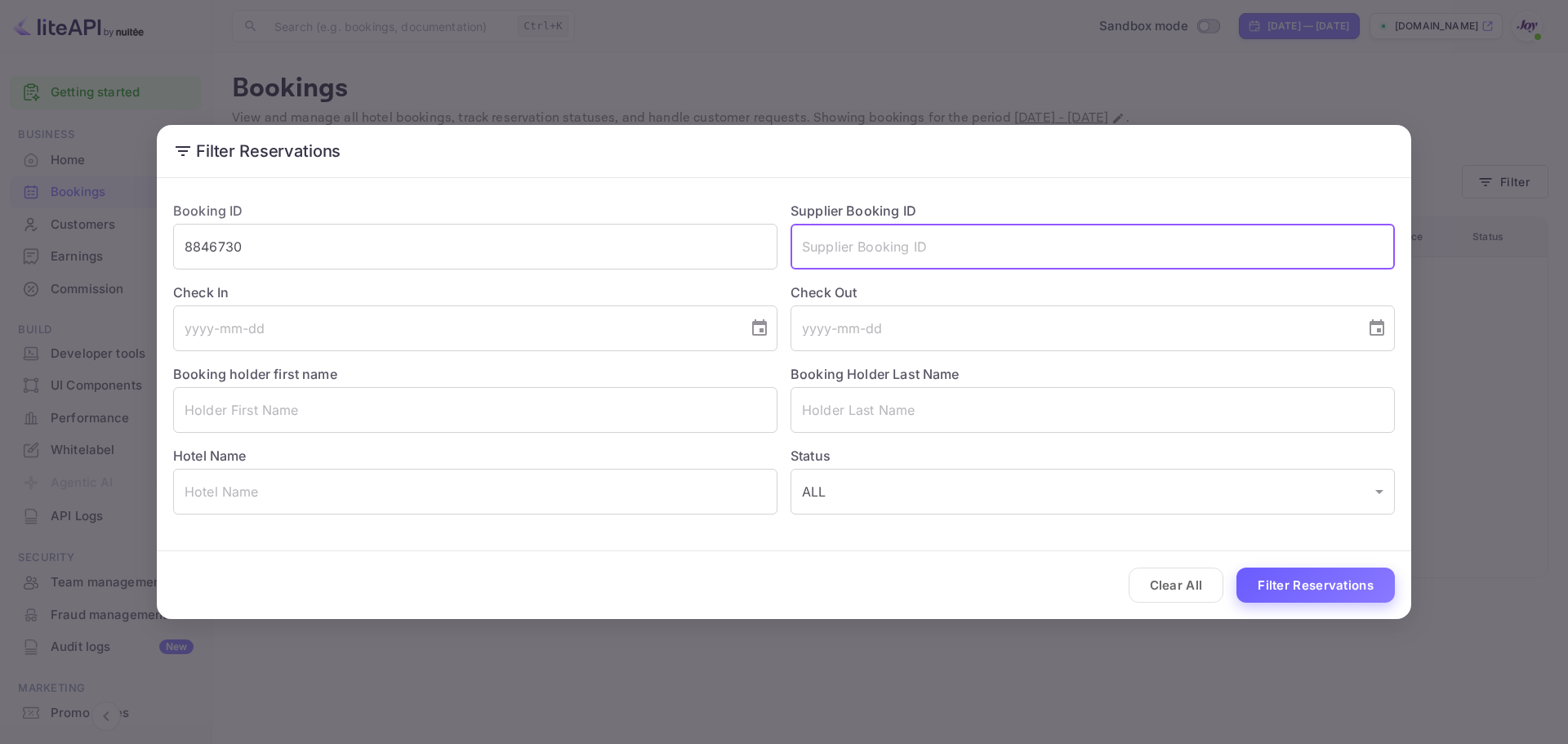
click at [1334, 569] on button "Filter Reservations" at bounding box center [1315, 586] width 158 height 35
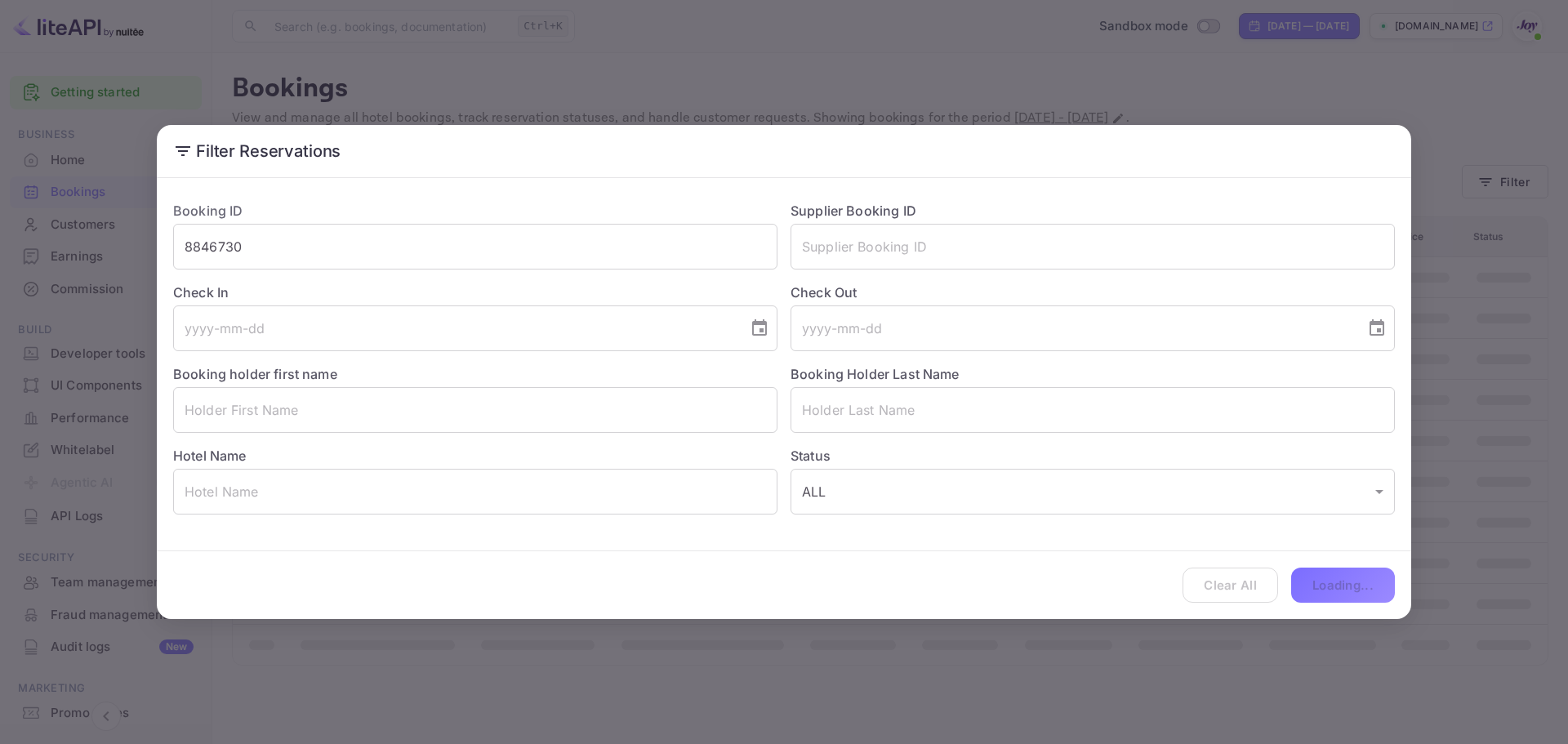
click at [1342, 567] on div "Clear All Loading..." at bounding box center [784, 585] width 1255 height 68
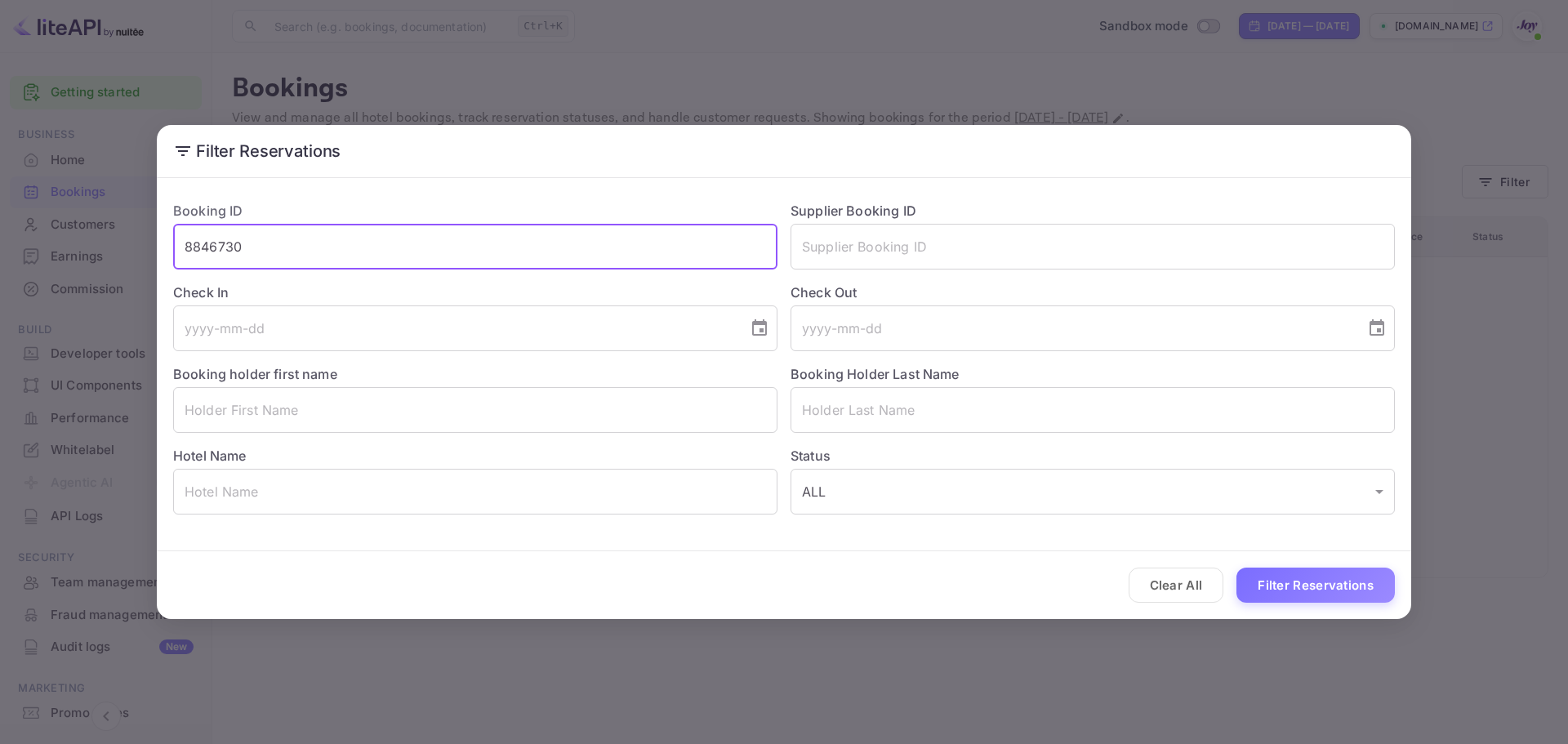
drag, startPoint x: 296, startPoint y: 238, endPoint x: 64, endPoint y: 251, distance: 232.4
click at [64, 251] on div "Filter Reservations Booking ID 8846730 ​ Supplier Booking ID ​ Check In ​ Check…" at bounding box center [784, 372] width 1568 height 744
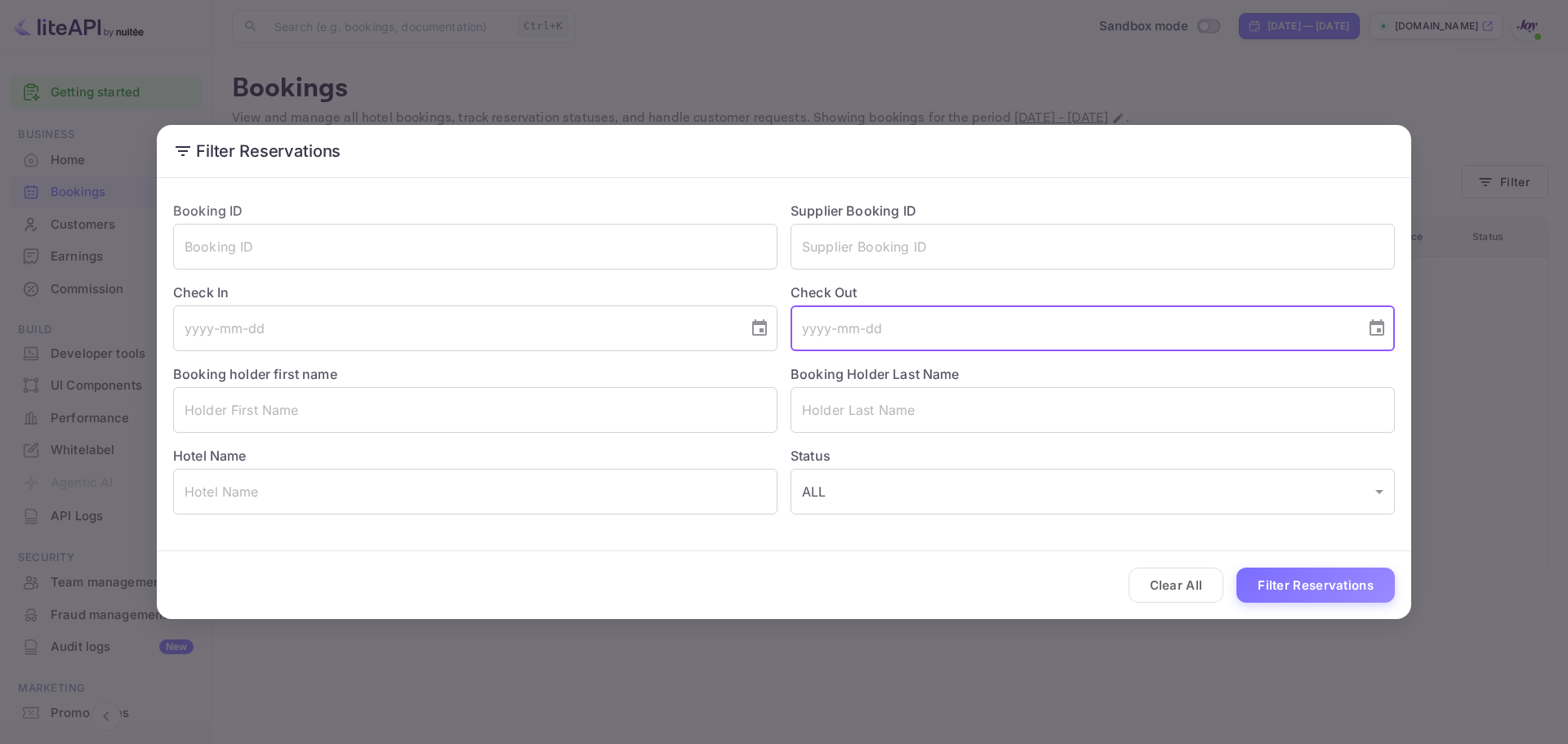
click at [847, 327] on input "tel" at bounding box center [1072, 328] width 563 height 46
paste input "tel"
click at [885, 422] on input "text" at bounding box center [1093, 410] width 604 height 46
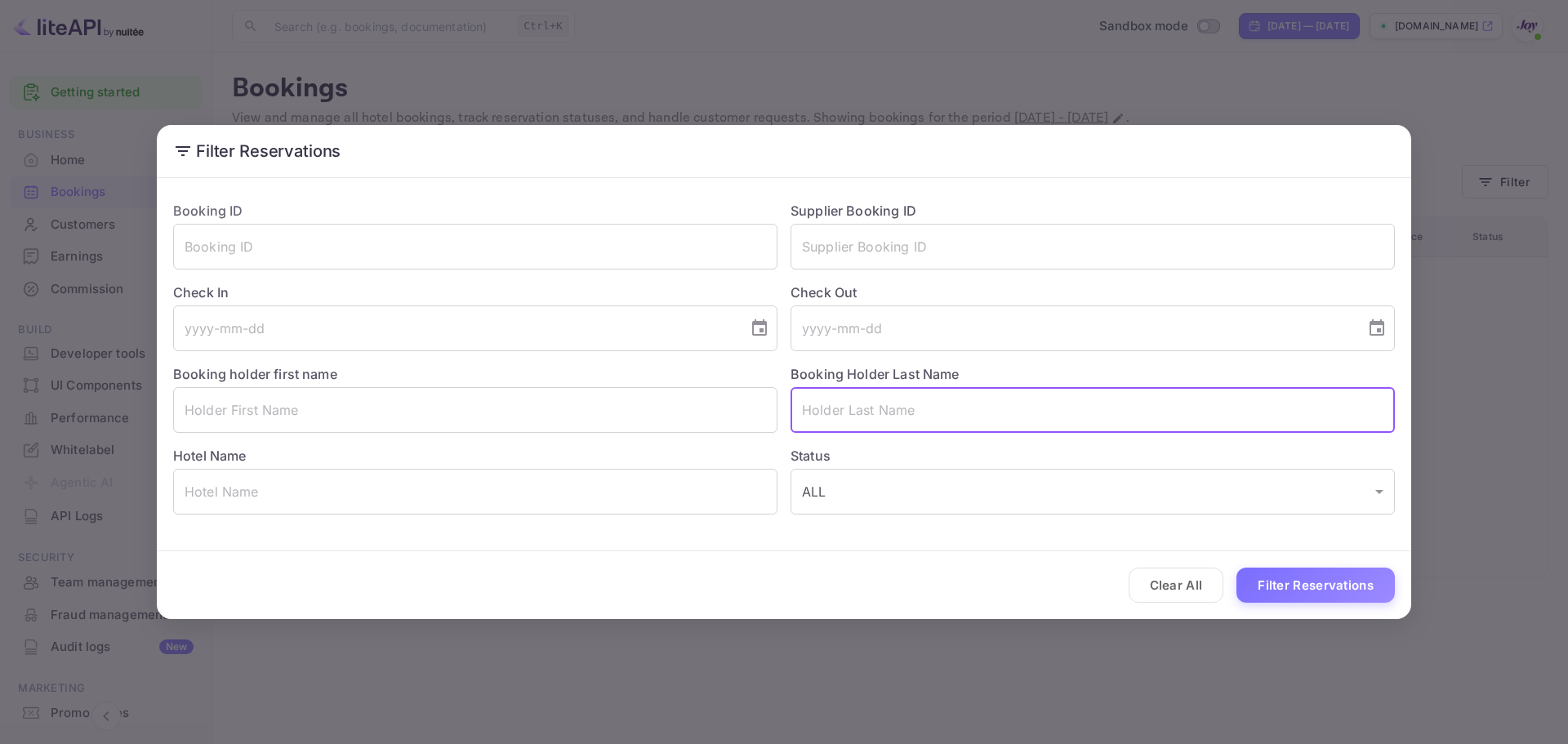
paste input "[PERSON_NAME]"
click at [836, 417] on input "[PERSON_NAME]" at bounding box center [1093, 410] width 604 height 46
click at [873, 410] on input "[PERSON_NAME]" at bounding box center [1093, 410] width 604 height 46
type input "[PERSON_NAME]"
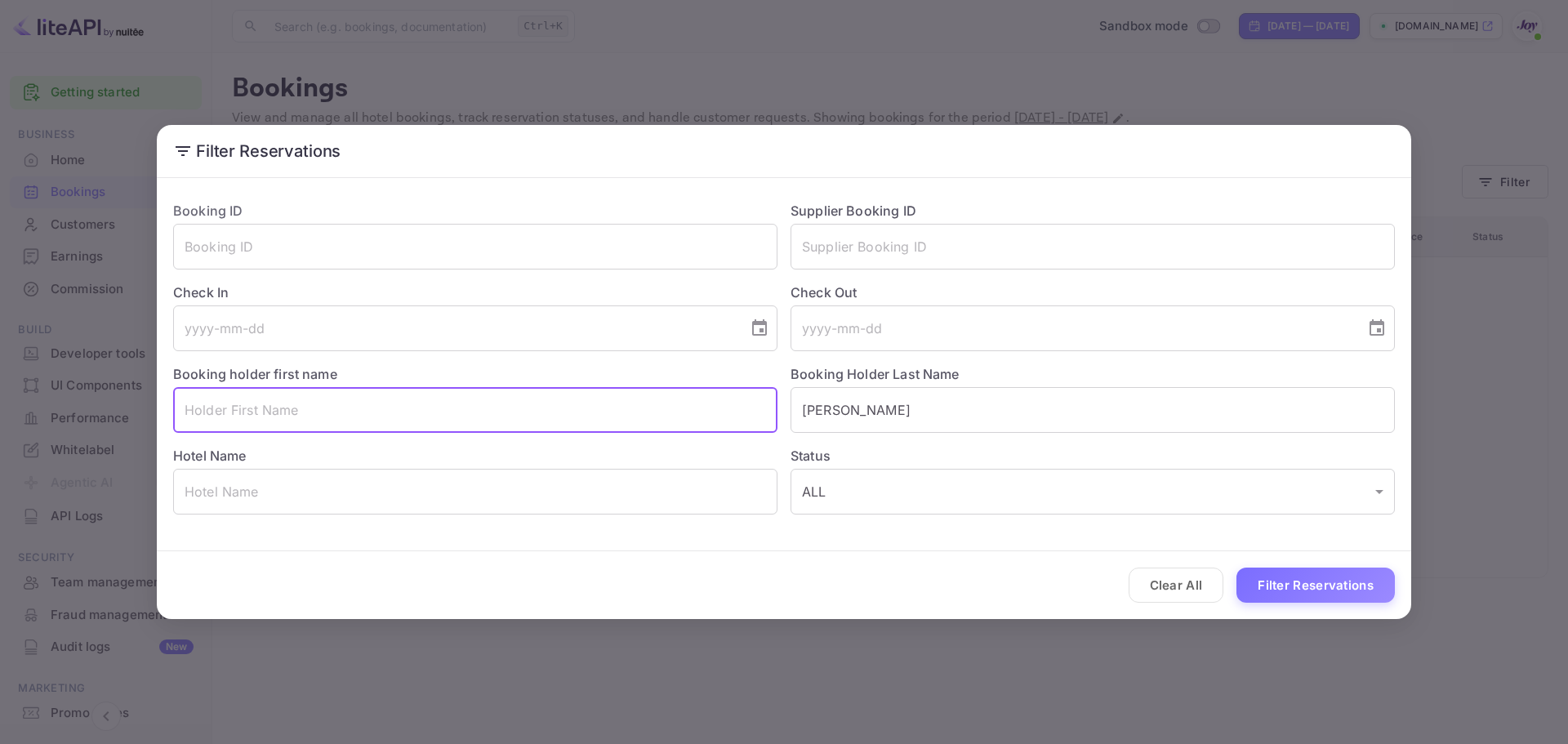
click at [613, 420] on input "text" at bounding box center [475, 410] width 604 height 46
paste input "[PERSON_NAME]"
type input "[PERSON_NAME]"
click at [1272, 574] on button "Filter Reservations" at bounding box center [1315, 586] width 158 height 35
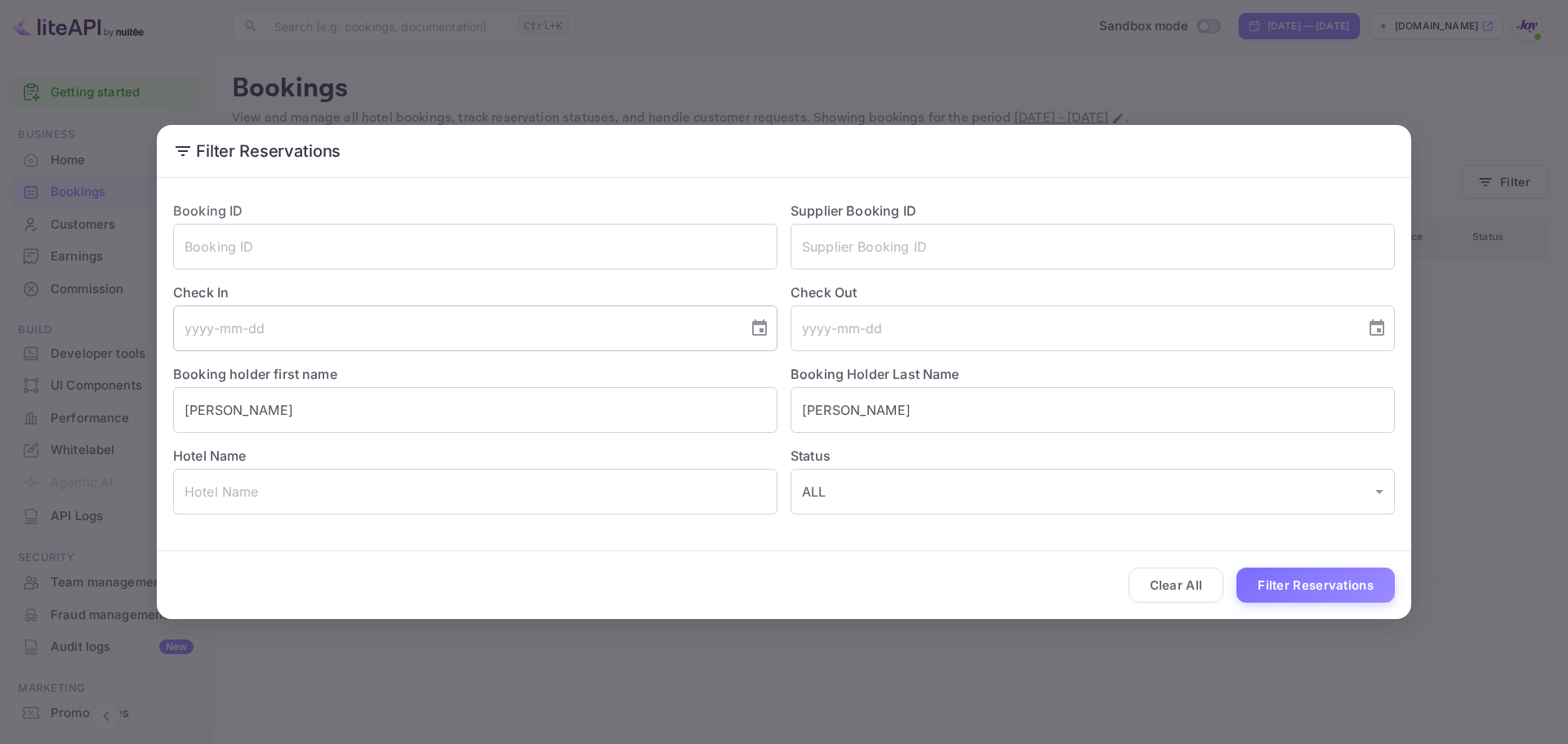
click at [382, 321] on input "tel" at bounding box center [454, 328] width 563 height 46
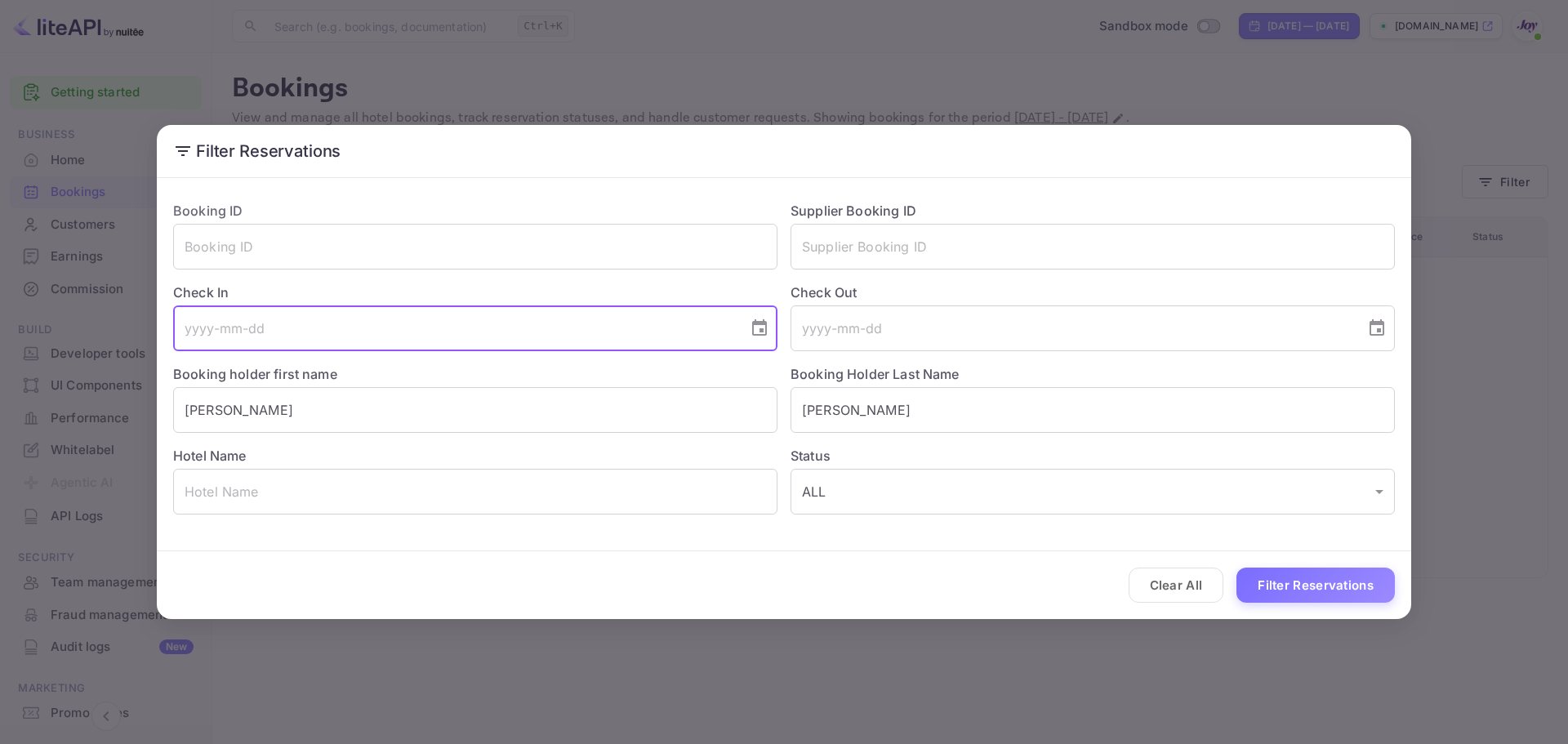
click at [763, 329] on icon "Choose date" at bounding box center [759, 327] width 15 height 17
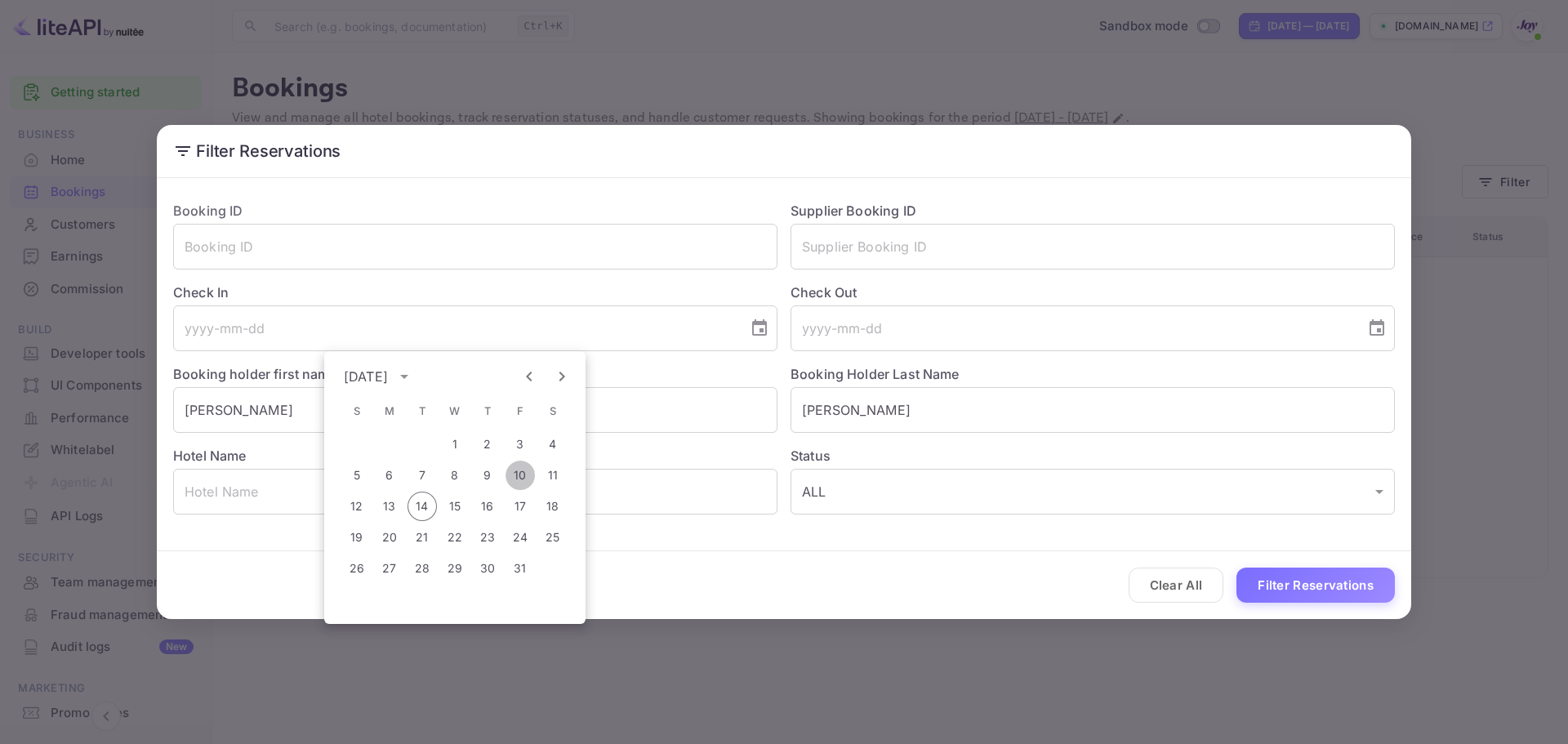
click at [529, 474] on button "10" at bounding box center [520, 476] width 29 height 29
type input "[DATE]"
click at [900, 329] on input "tel" at bounding box center [1072, 328] width 563 height 46
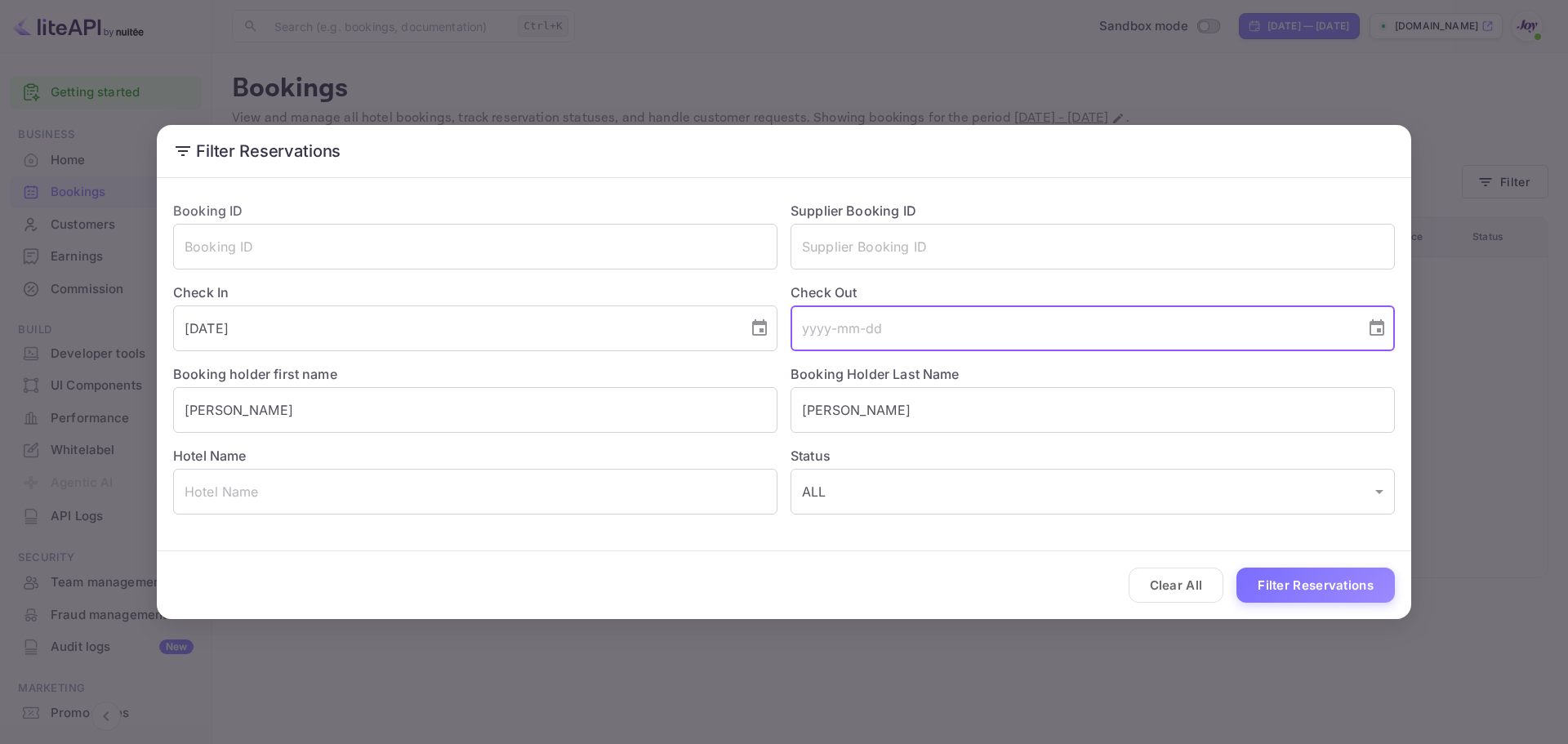
click at [1378, 322] on icon "Choose date" at bounding box center [1377, 327] width 15 height 17
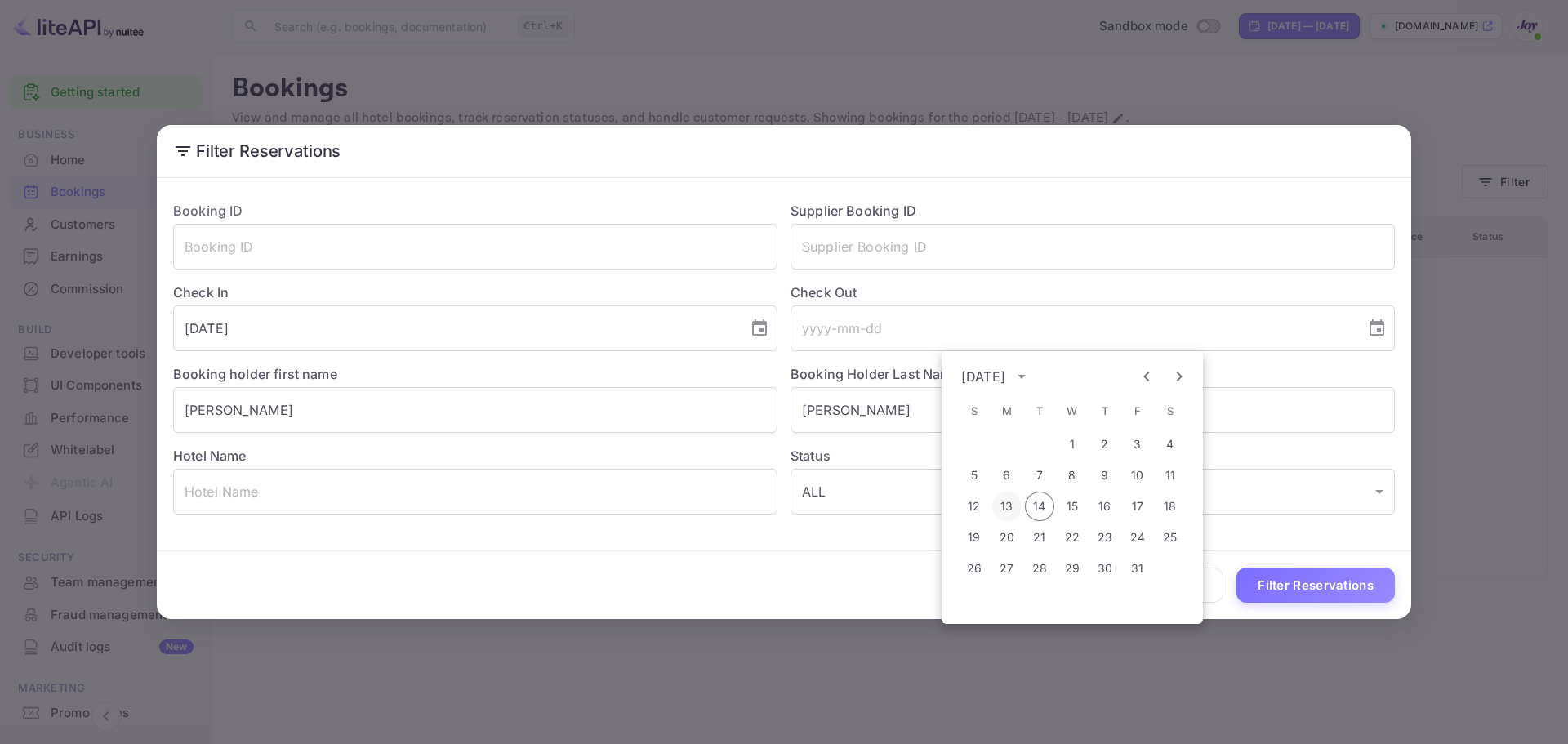
click at [1005, 509] on button "13" at bounding box center [1007, 506] width 29 height 29
type input "[DATE]"
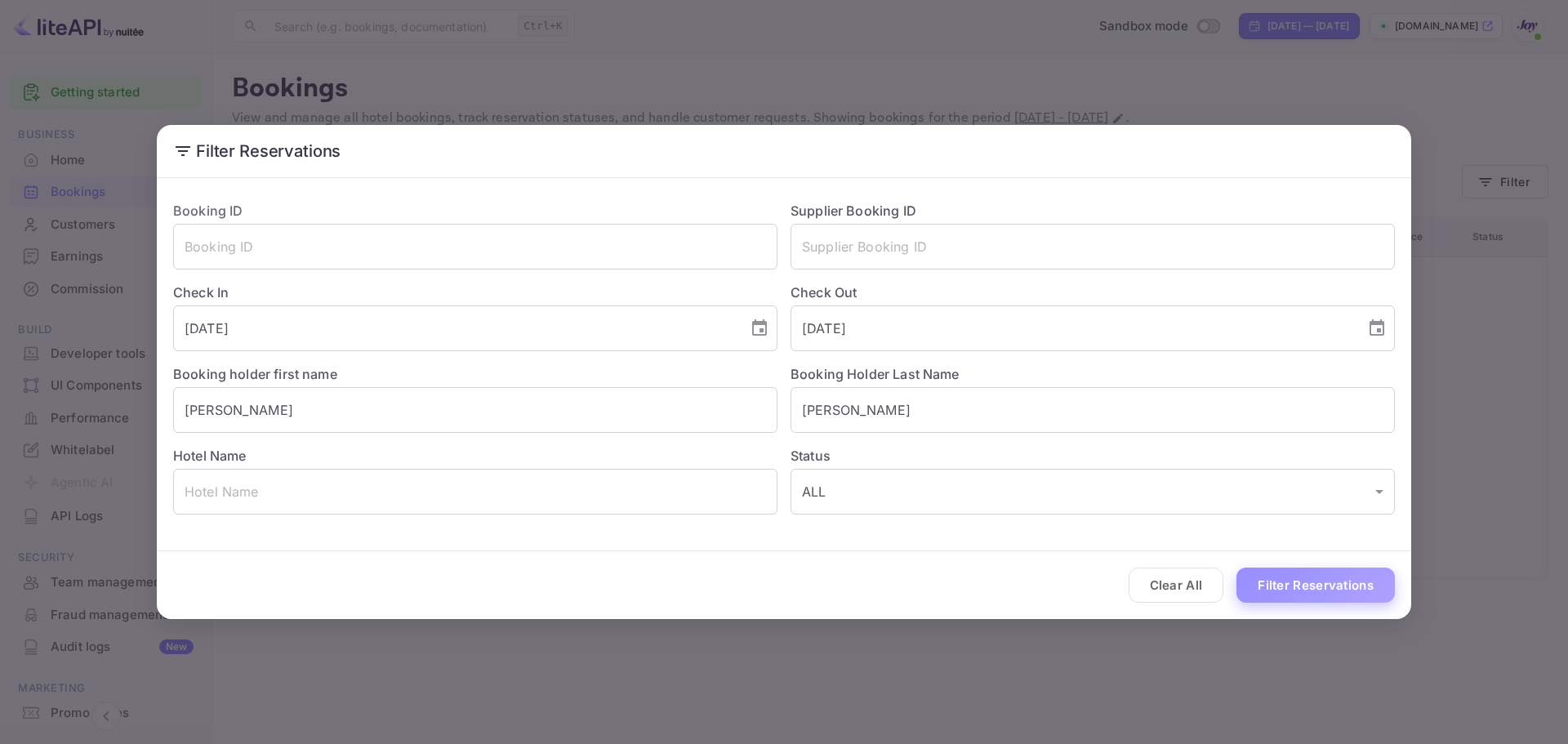
click at [1265, 588] on button "Filter Reservations" at bounding box center [1315, 586] width 158 height 35
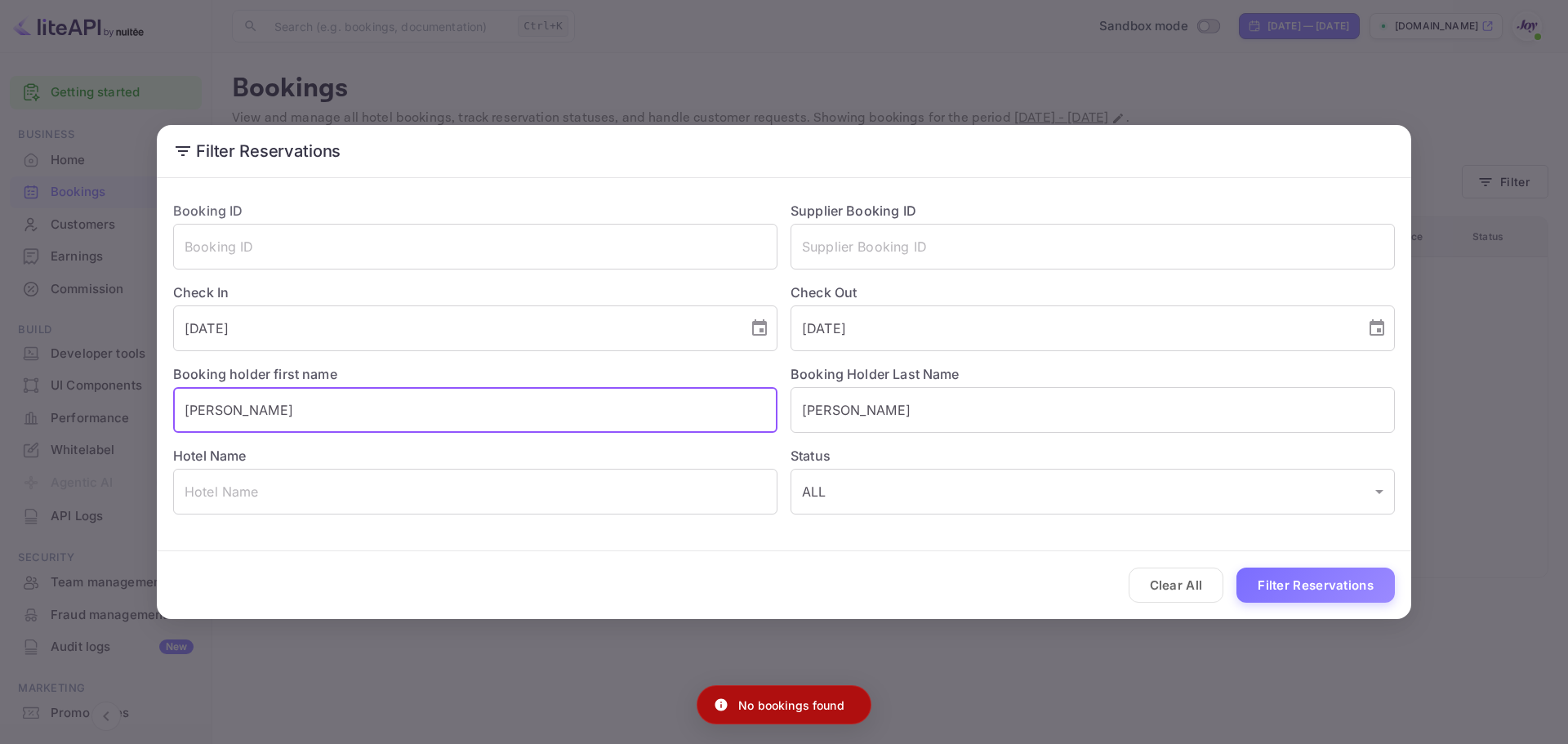
drag, startPoint x: 265, startPoint y: 415, endPoint x: 132, endPoint y: 415, distance: 133.0
click at [132, 415] on div "Filter Reservations Booking ID ​ Supplier Booking ID ​ Check In [DATE] ​ Check …" at bounding box center [784, 372] width 1568 height 744
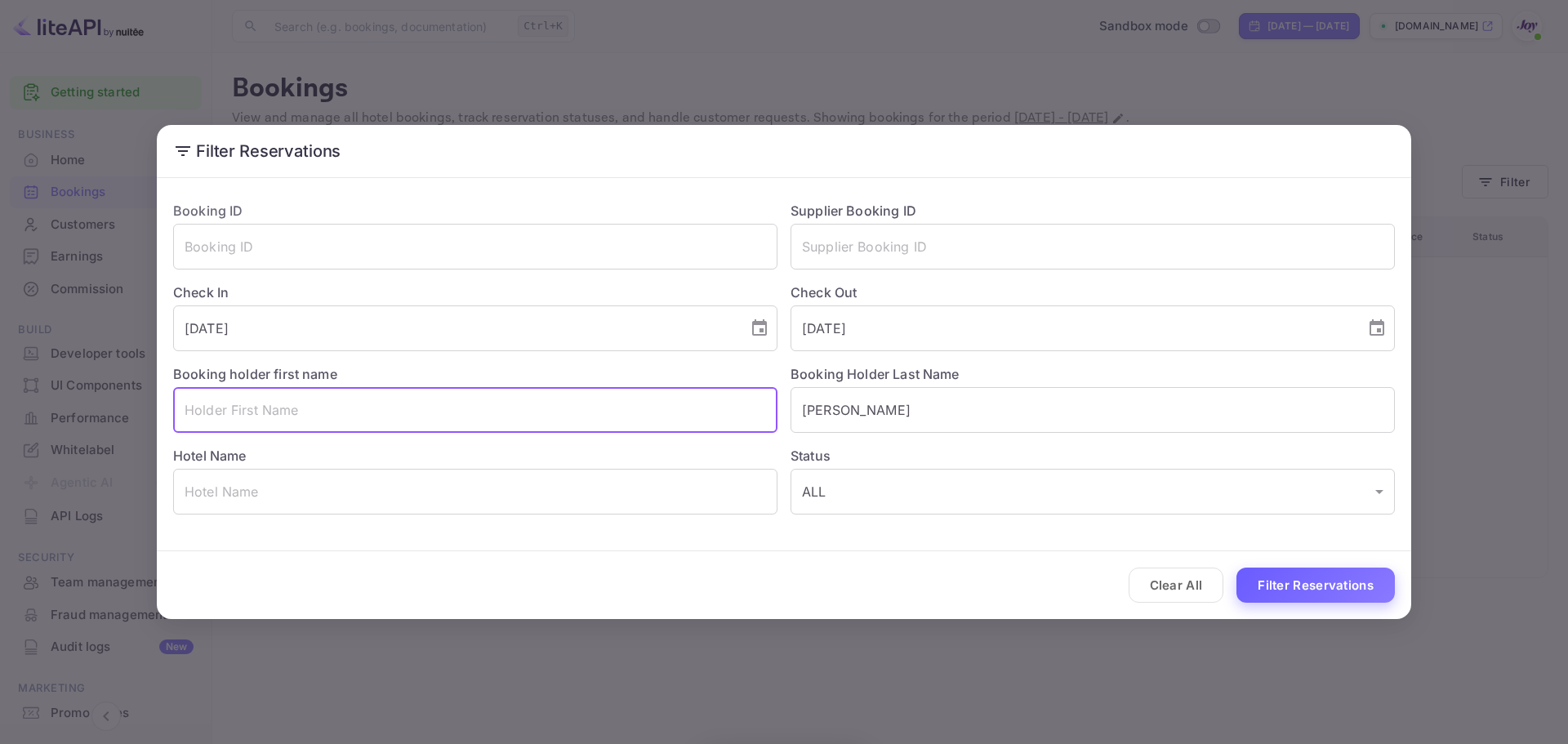
click at [1328, 583] on button "Filter Reservations" at bounding box center [1315, 586] width 158 height 35
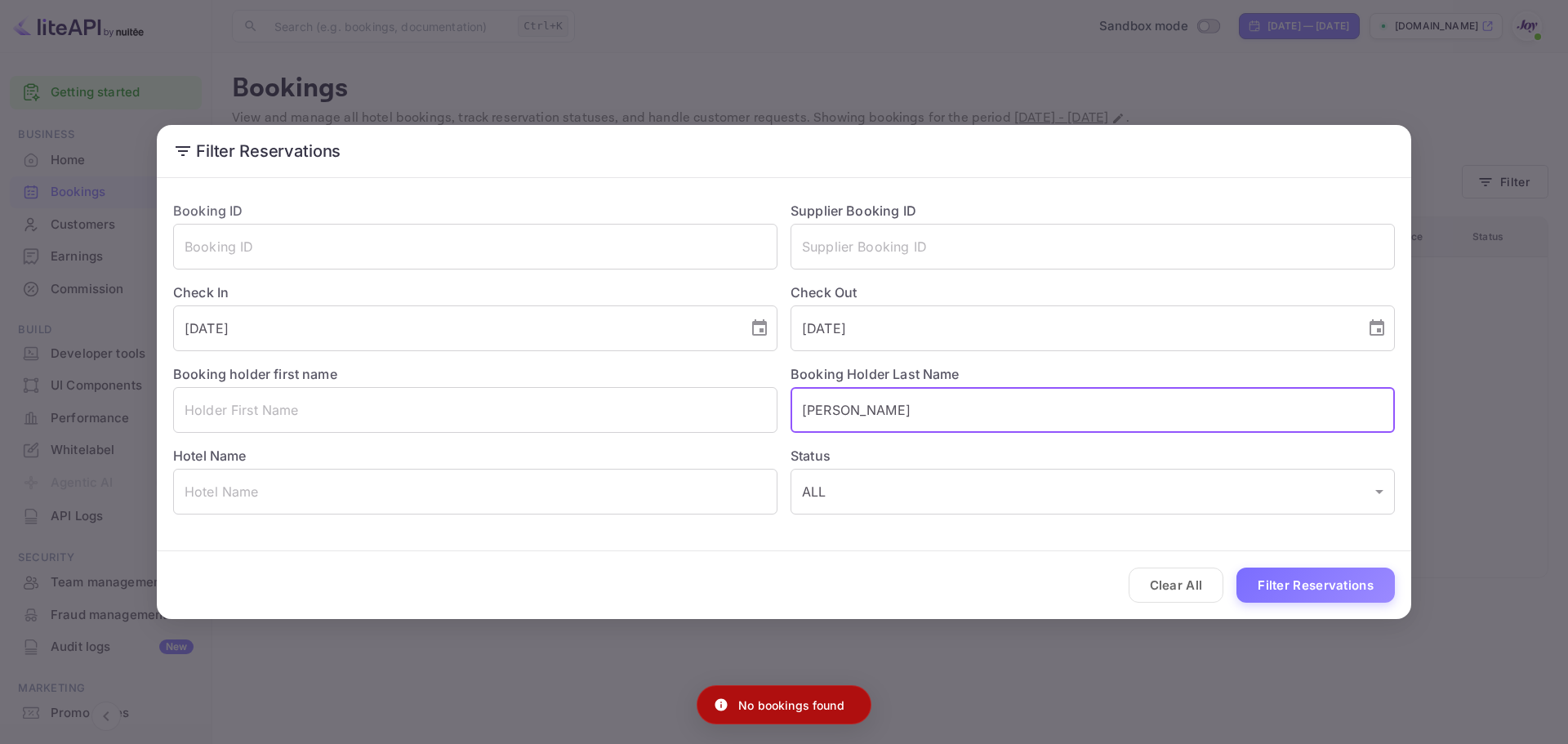
click at [904, 406] on input "[PERSON_NAME]" at bounding box center [1093, 410] width 604 height 46
click at [1181, 583] on button "Clear All" at bounding box center [1176, 586] width 95 height 35
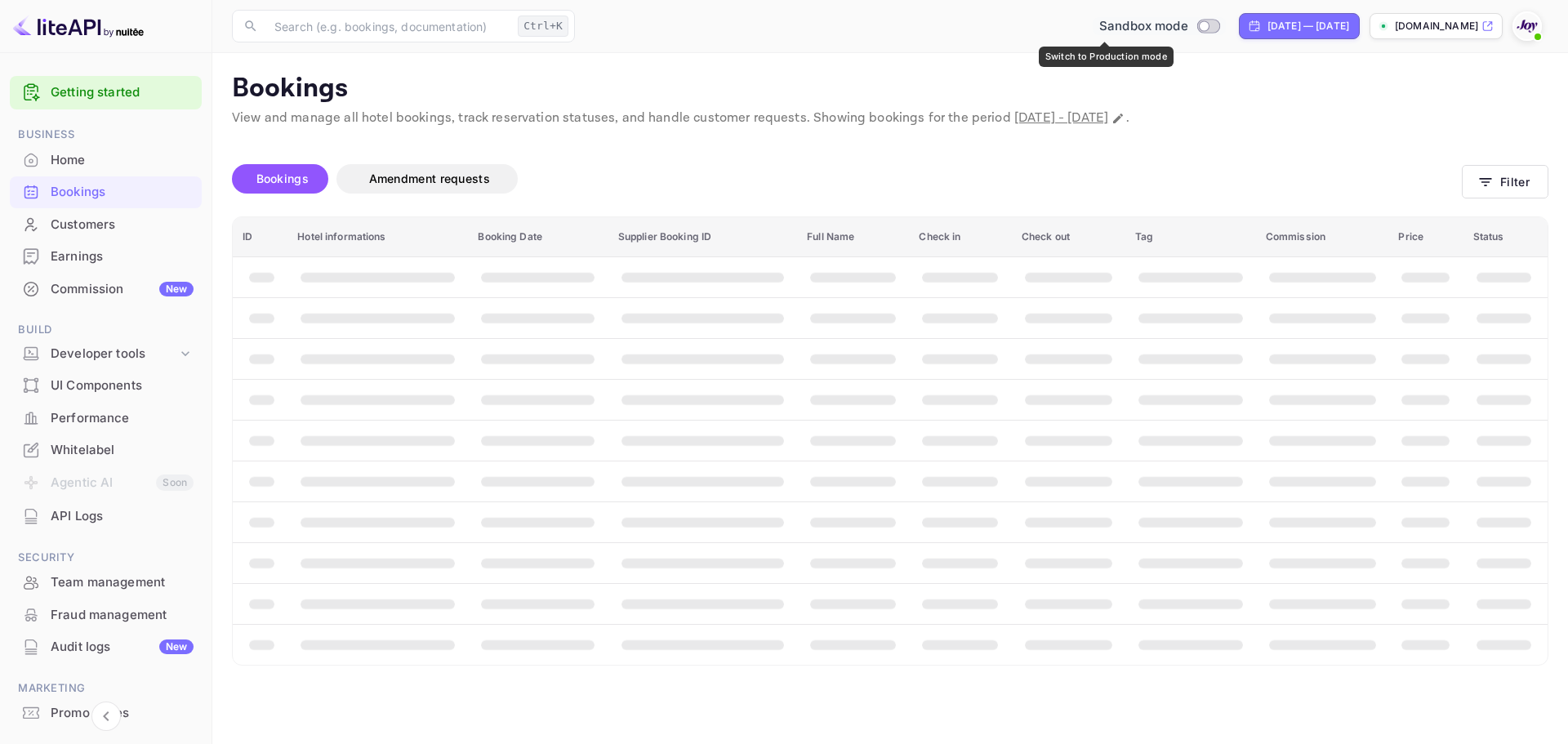
click at [1165, 17] on div "Sandbox mode" at bounding box center [1160, 26] width 133 height 19
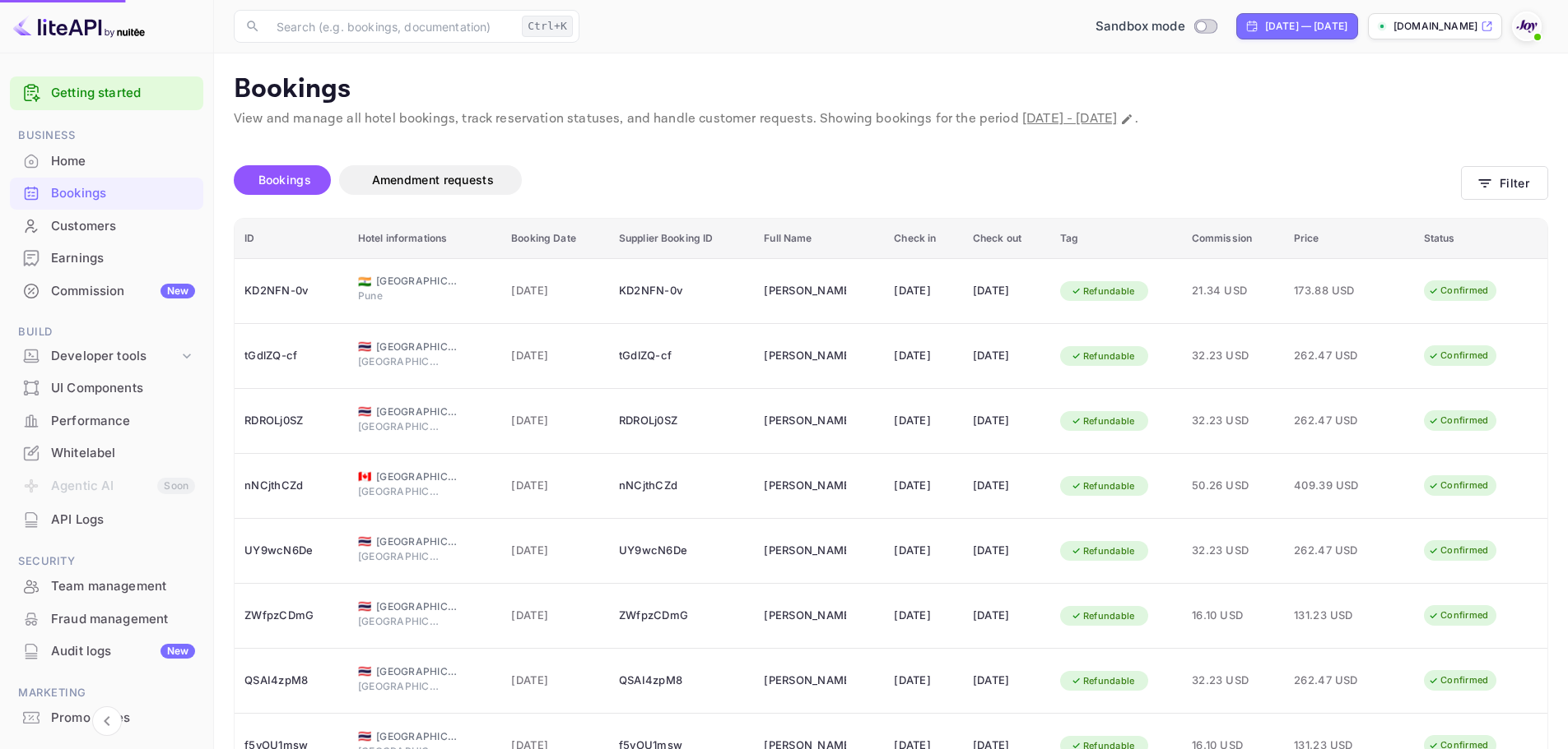
checkbox input "true"
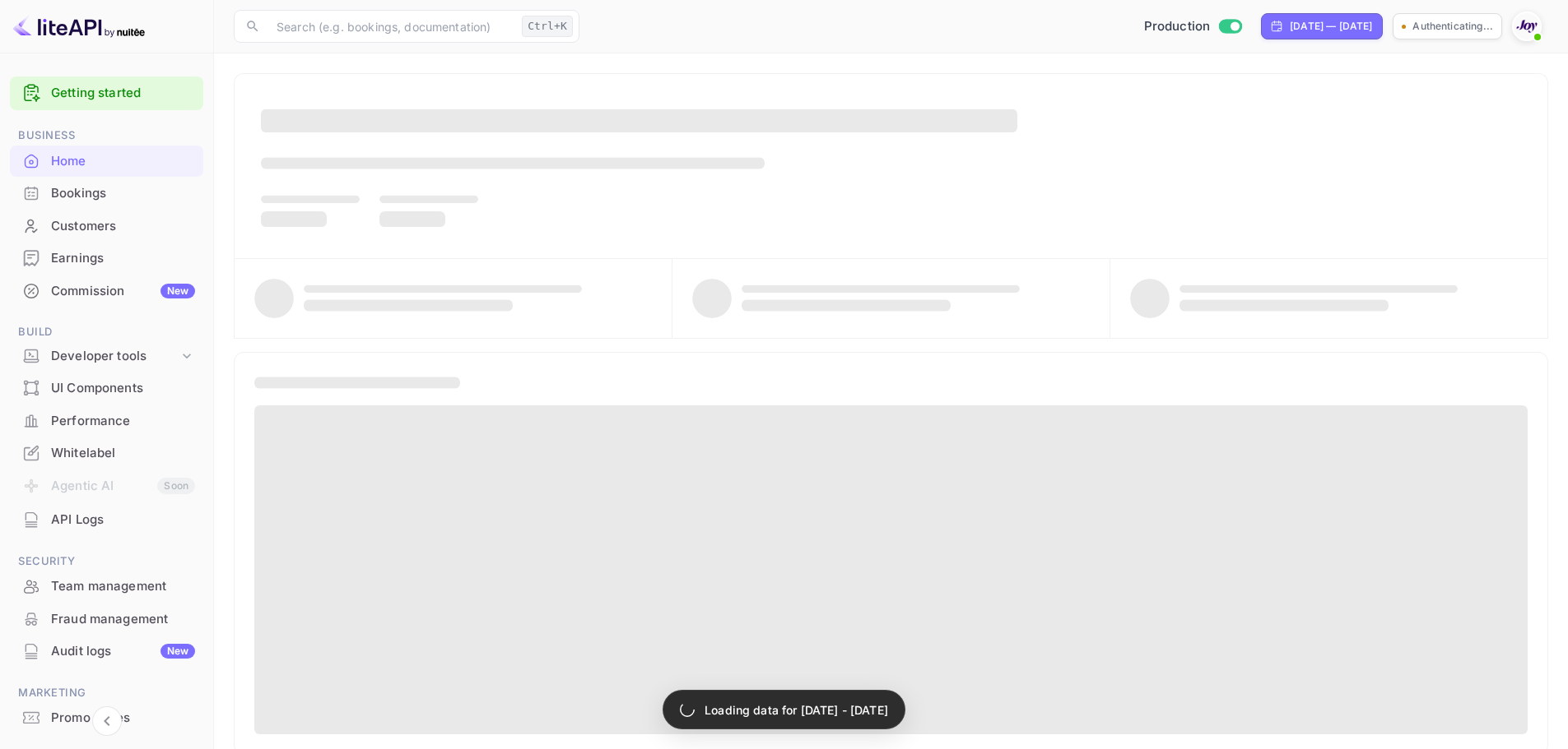
click at [94, 191] on div "Bookings" at bounding box center [124, 193] width 144 height 19
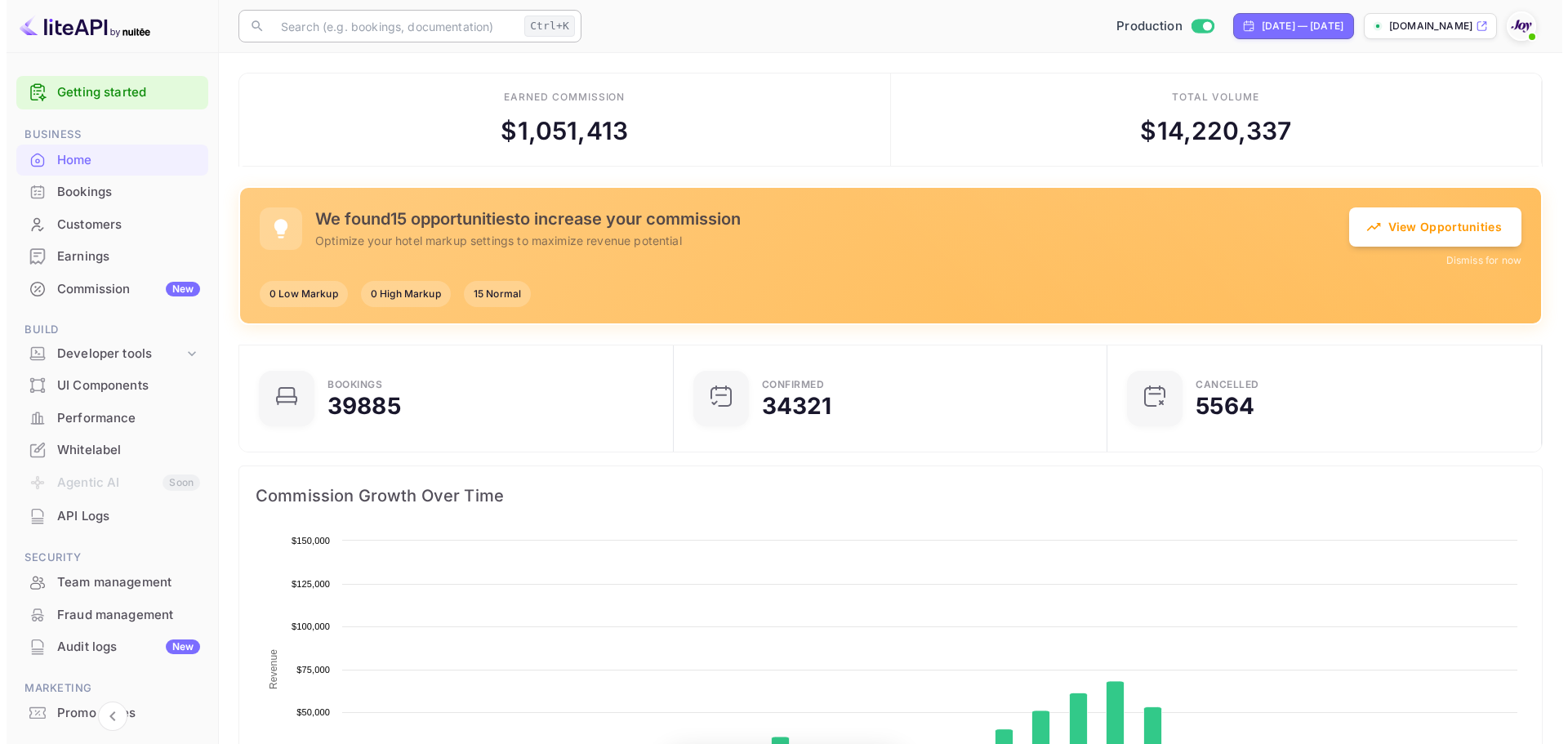
scroll to position [253, 412]
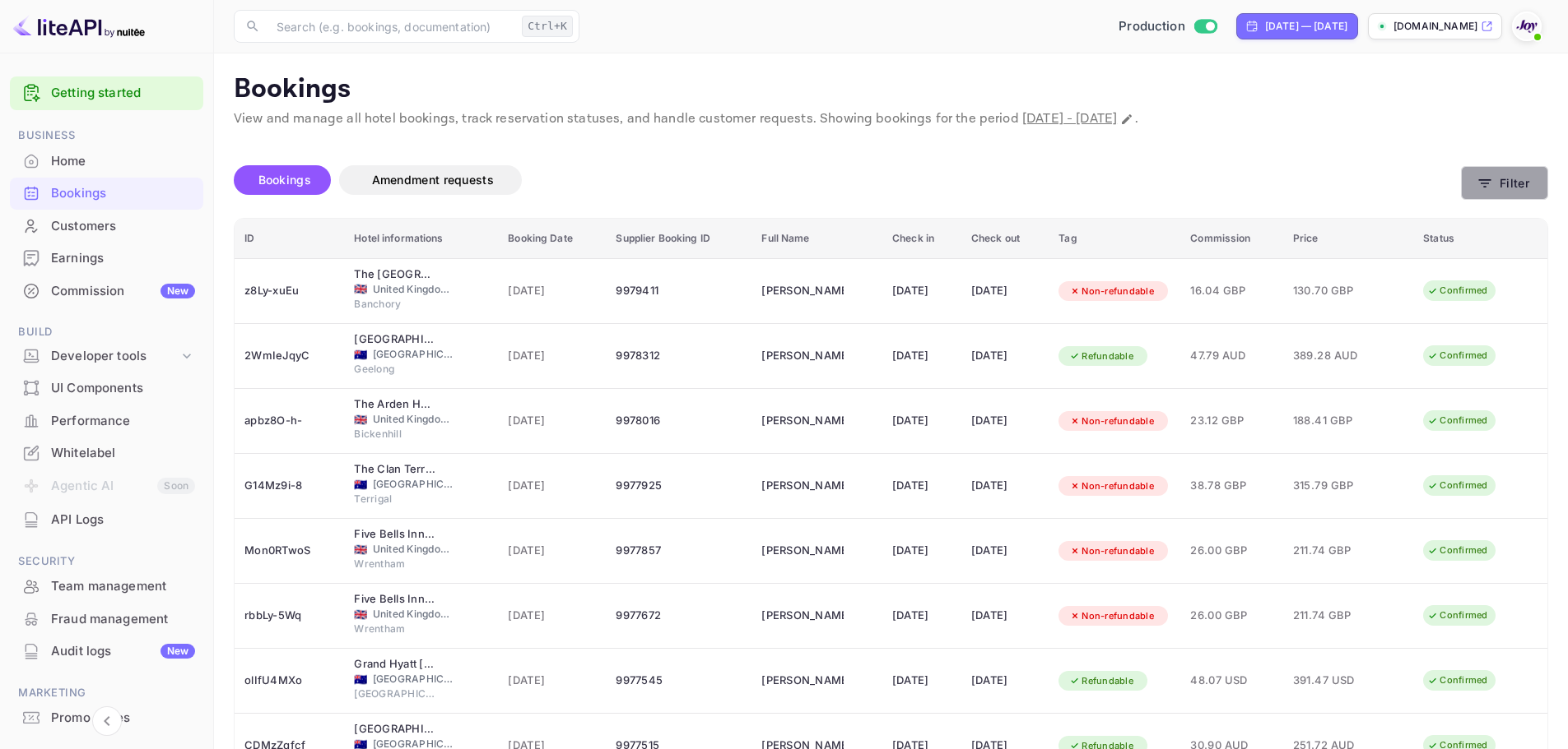
click at [1502, 183] on button "Filter" at bounding box center [1505, 183] width 87 height 34
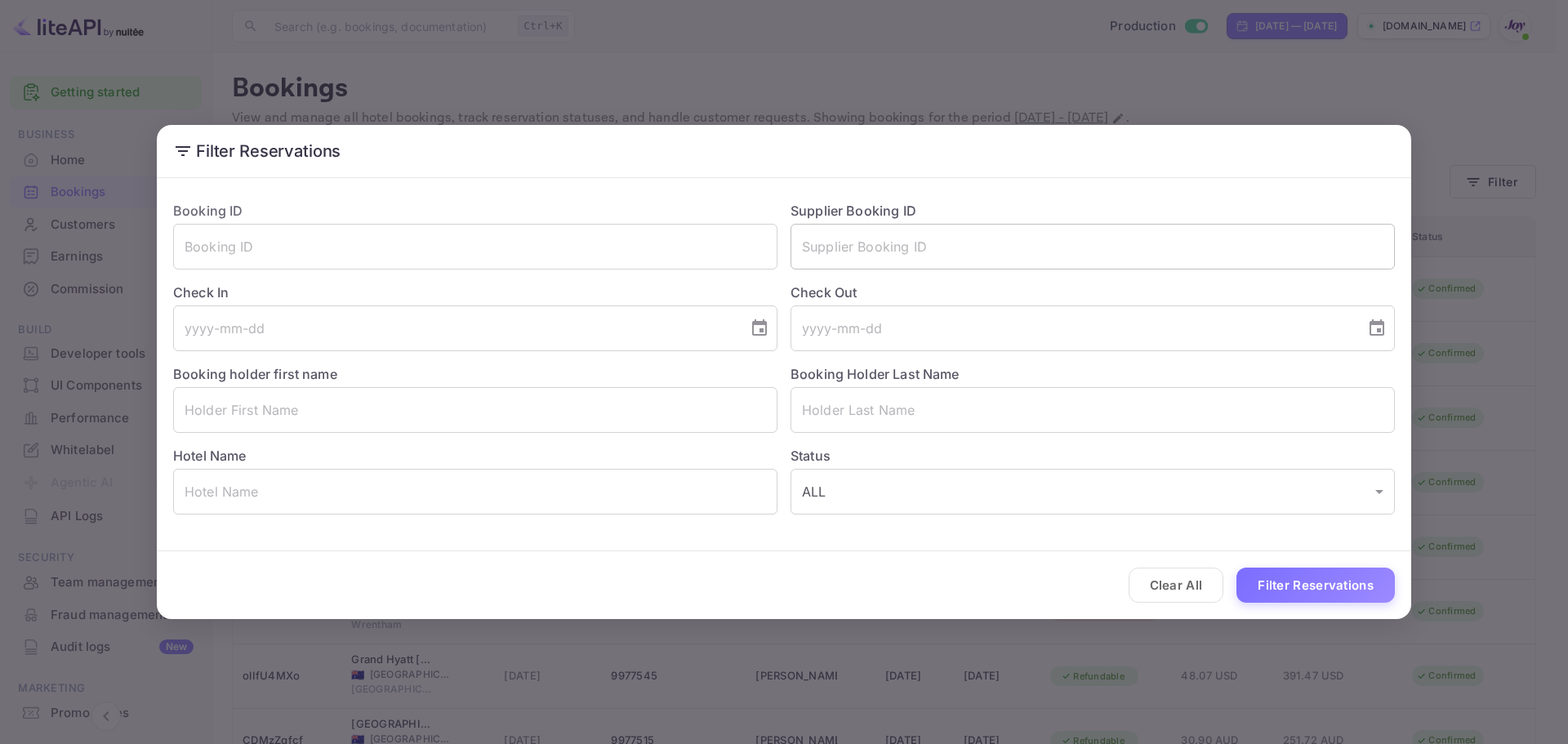
click at [897, 251] on input "text" at bounding box center [1093, 246] width 604 height 46
click at [898, 251] on input "text" at bounding box center [1093, 246] width 604 height 46
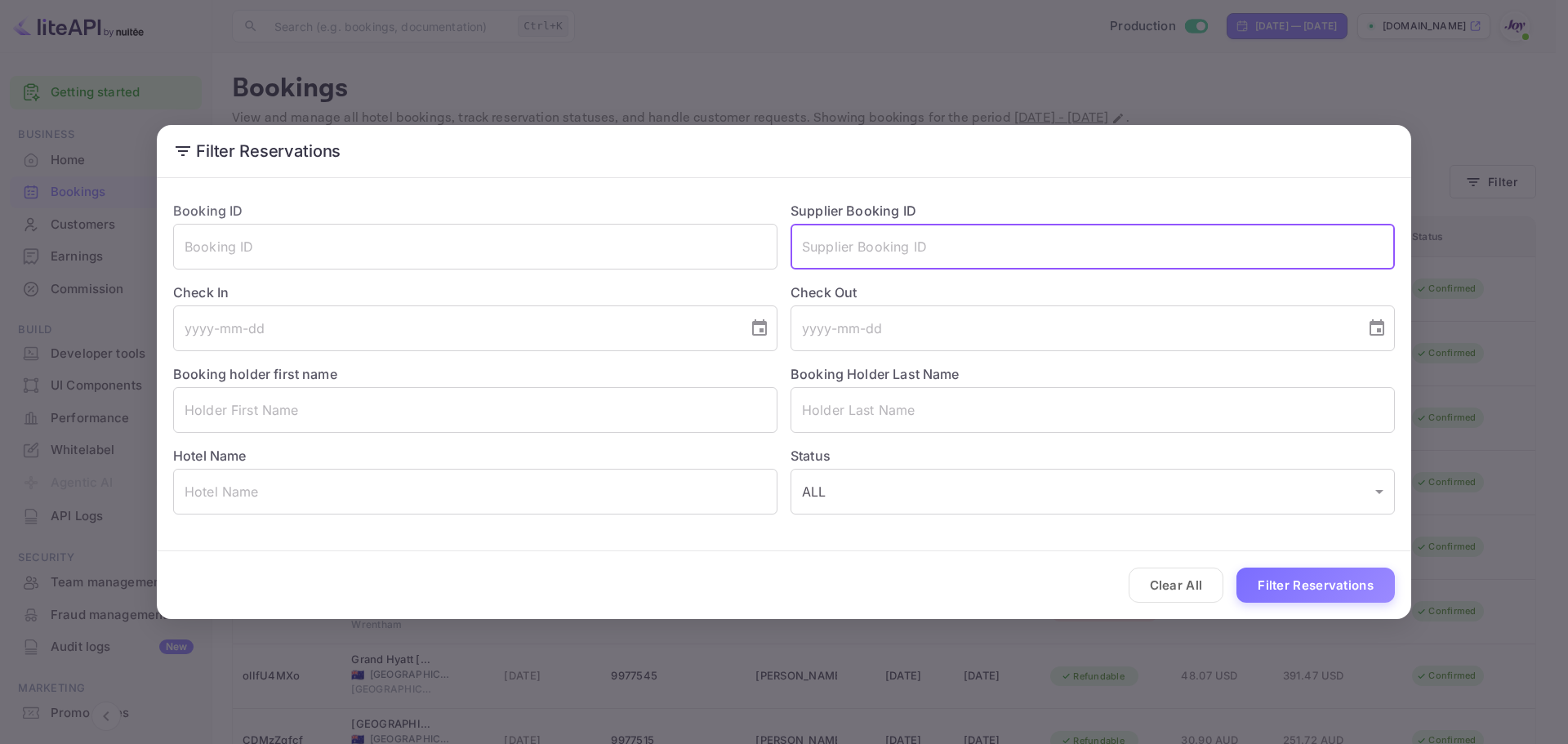
paste input "8874171"
type input "8874171"
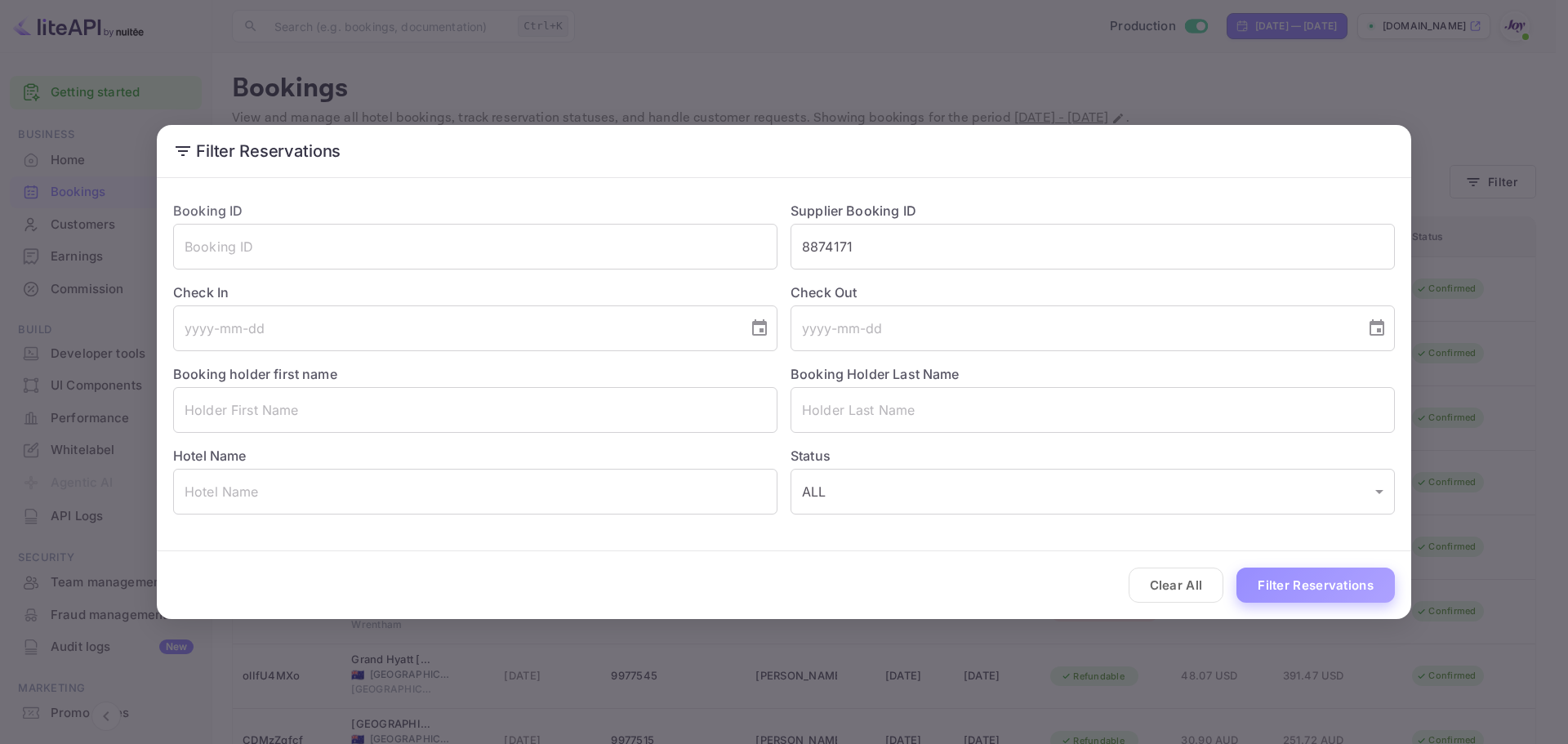
click at [1271, 578] on button "Filter Reservations" at bounding box center [1315, 586] width 158 height 35
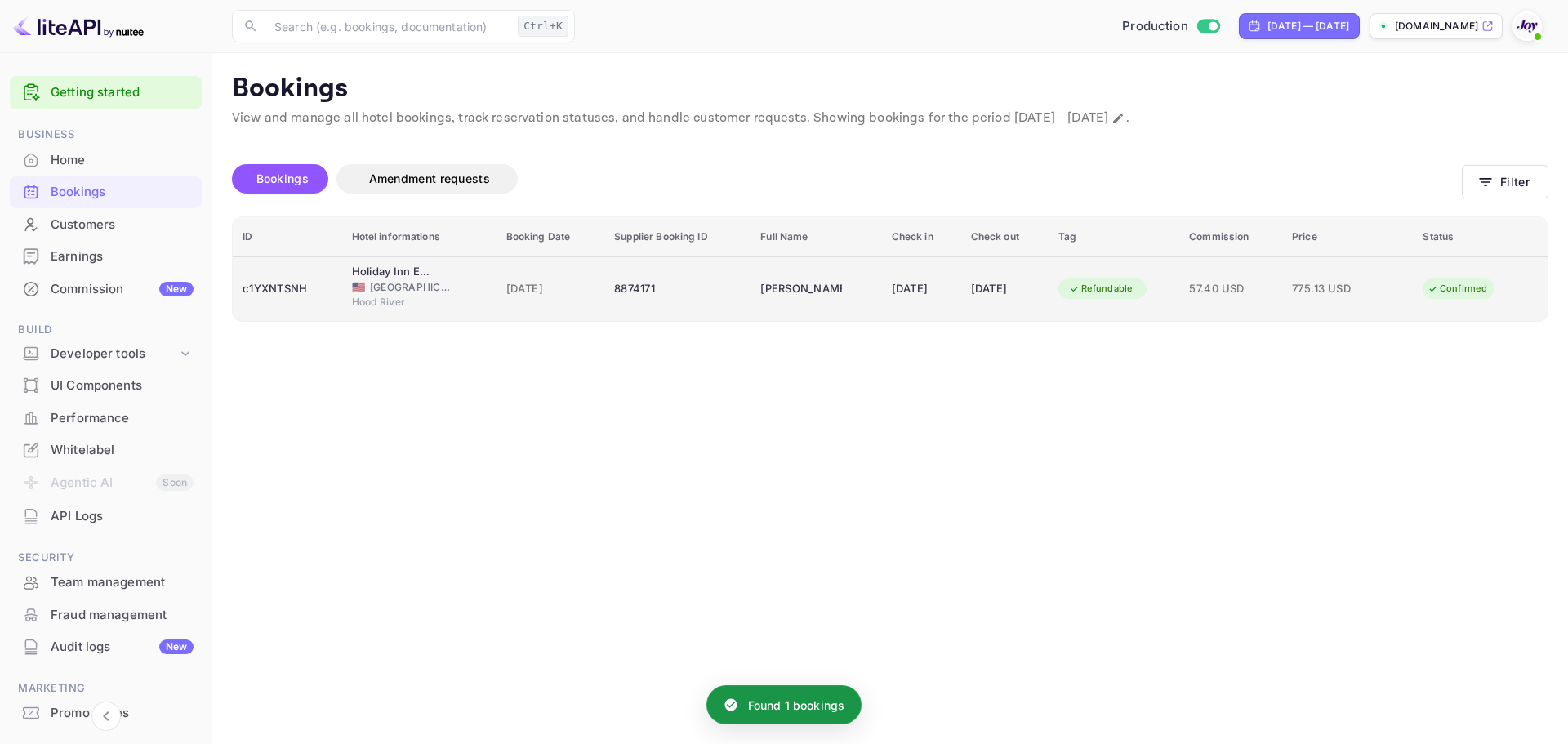
click at [699, 302] on td "8874171" at bounding box center [677, 289] width 146 height 65
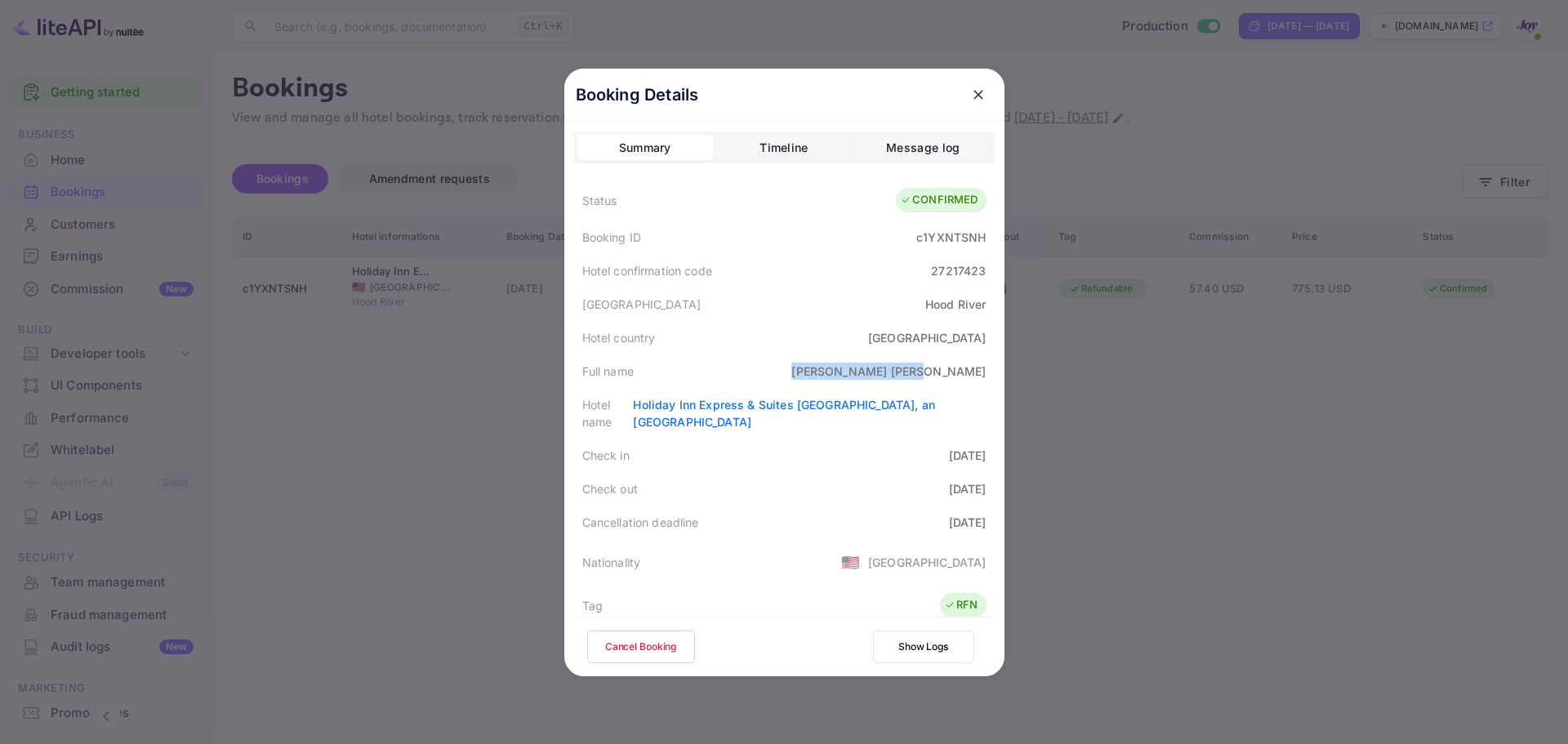
drag, startPoint x: 893, startPoint y: 378, endPoint x: 986, endPoint y: 376, distance: 93.0
click at [986, 376] on div "Full name [PERSON_NAME]" at bounding box center [784, 371] width 421 height 33
copy div "[PERSON_NAME]"
click at [951, 268] on div "27217423" at bounding box center [959, 270] width 55 height 17
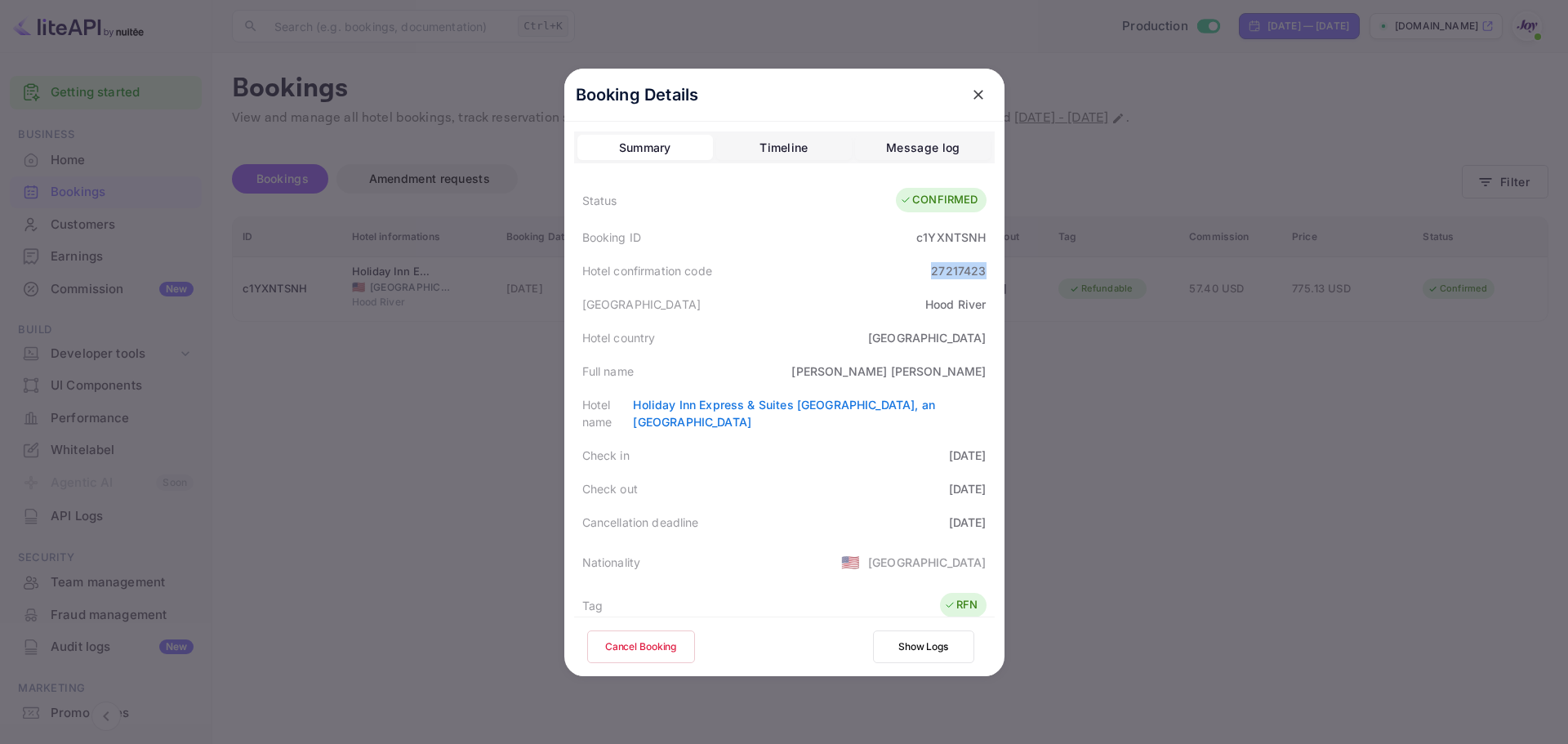
copy div "27217423"
click at [926, 236] on div "c1YXNTSNH" at bounding box center [951, 237] width 70 height 17
copy div "c1YXNTSNH"
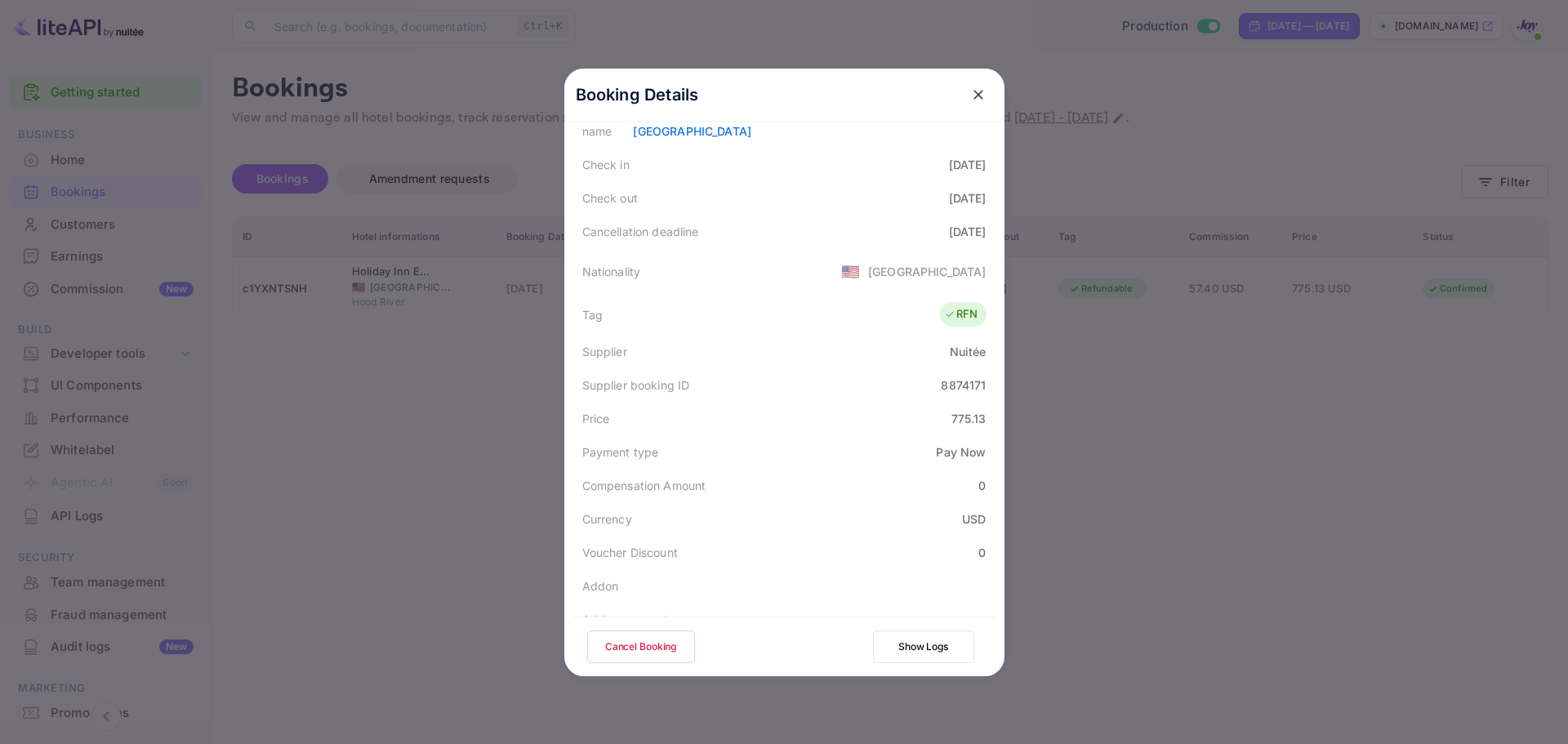
scroll to position [408, 0]
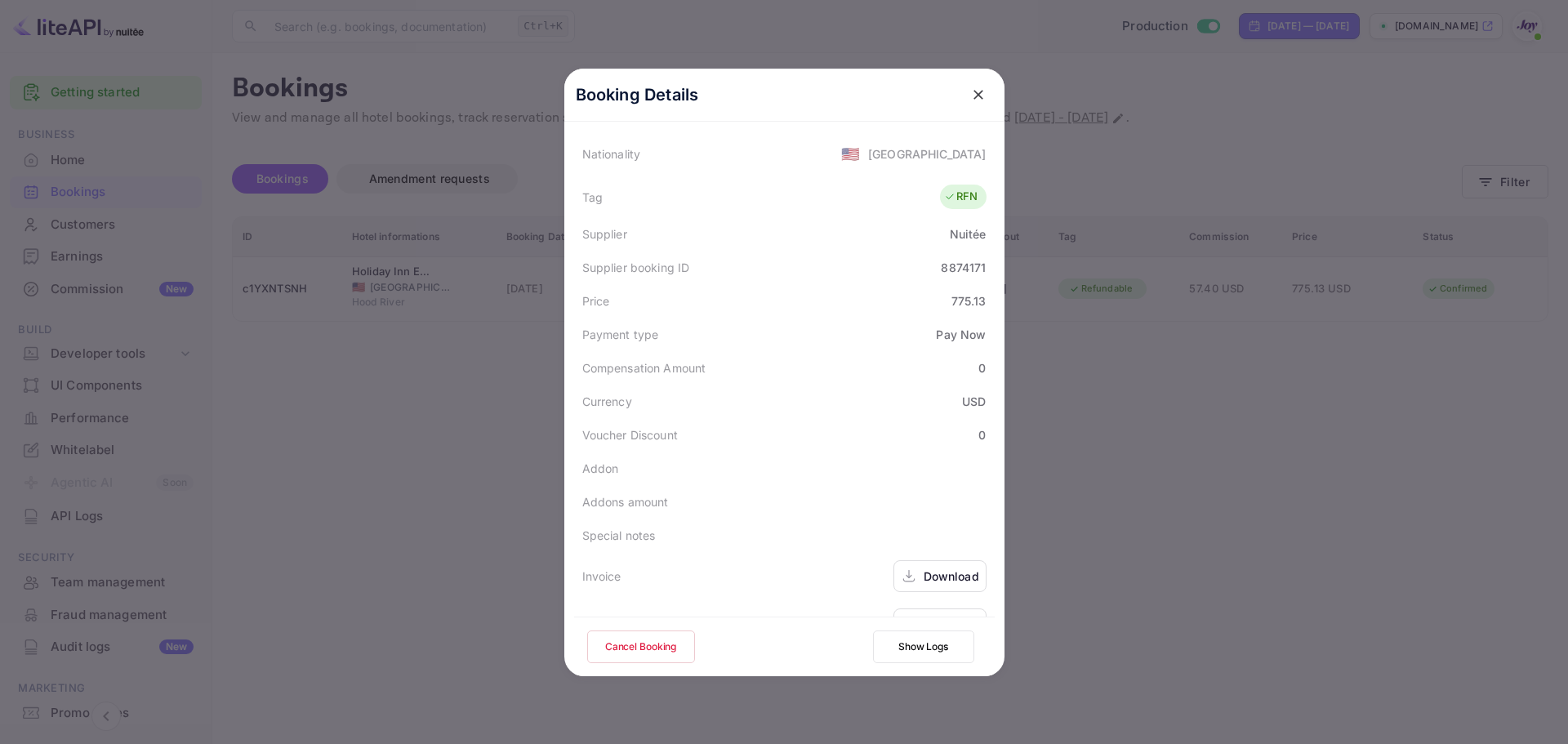
click at [961, 259] on div "8874171" at bounding box center [964, 267] width 45 height 17
copy div "8874171"
click at [977, 88] on icon "close" at bounding box center [978, 94] width 17 height 17
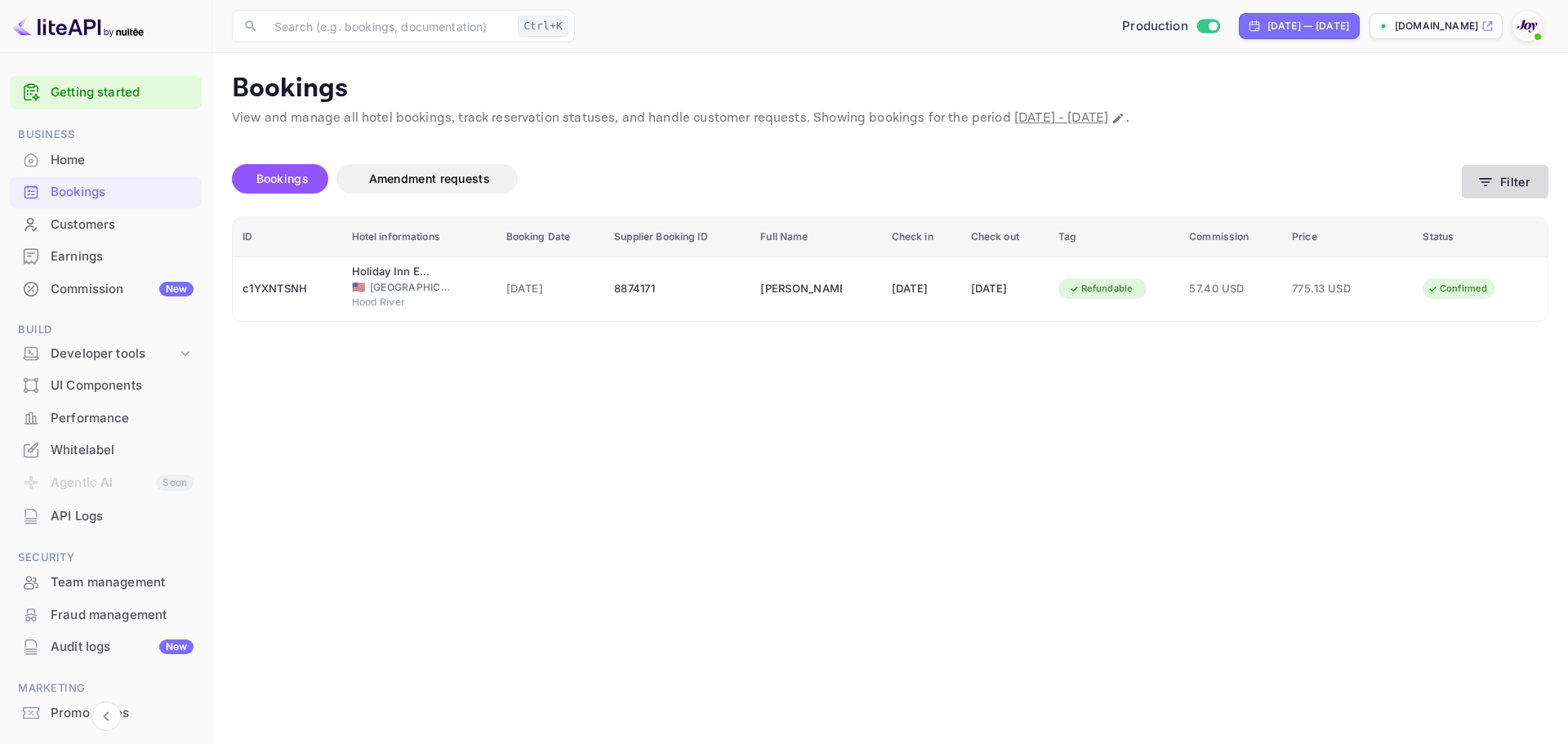
click at [1502, 182] on button "Filter" at bounding box center [1505, 182] width 86 height 33
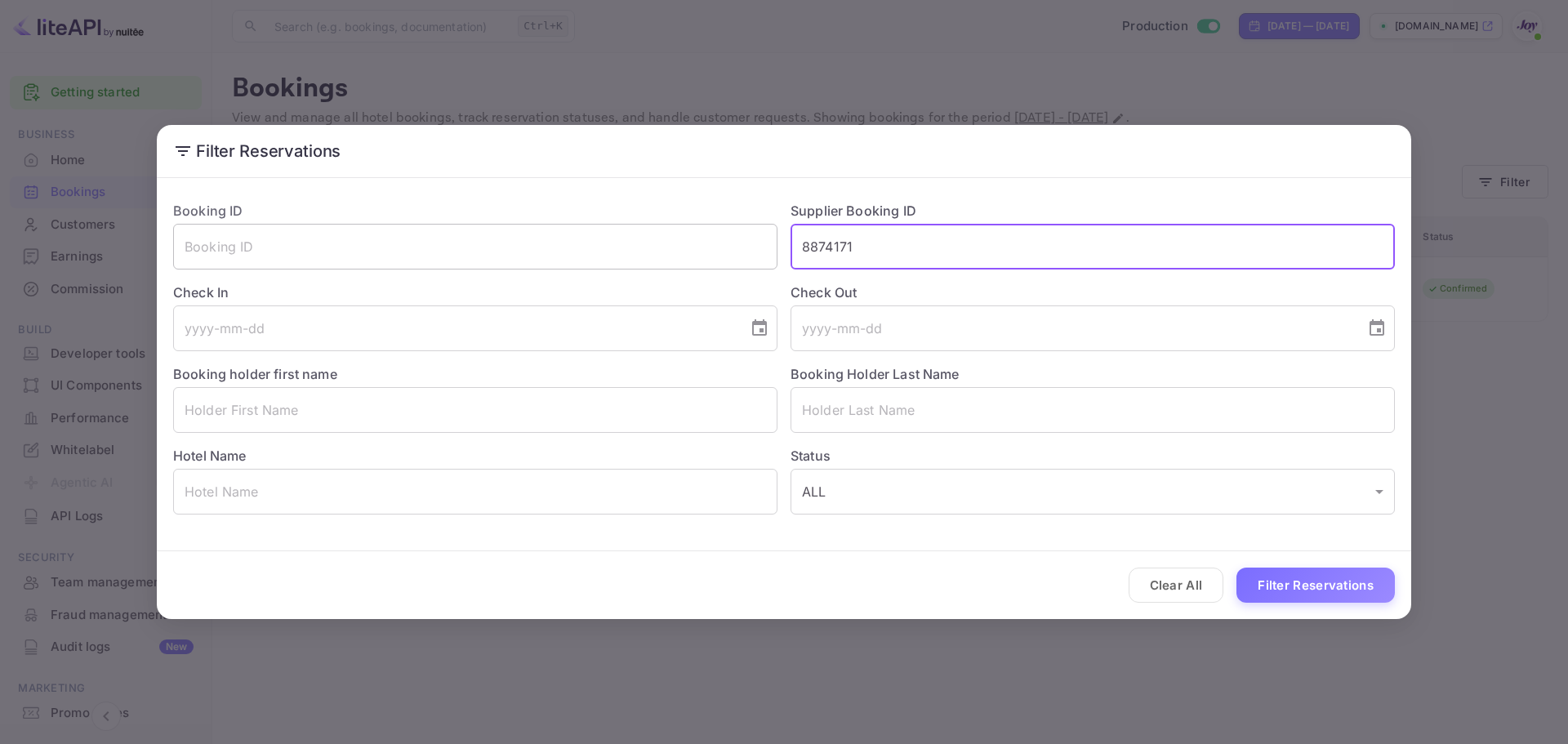
drag, startPoint x: 919, startPoint y: 241, endPoint x: 735, endPoint y: 254, distance: 184.5
click at [735, 254] on div "Booking ID ​ Supplier Booking ID 8874171 ​ Check In ​ Check Out ​ Booking holde…" at bounding box center [777, 350] width 1235 height 327
paste input "34761035"
type input "834761035"
click at [1275, 584] on button "Filter Reservations" at bounding box center [1315, 586] width 158 height 35
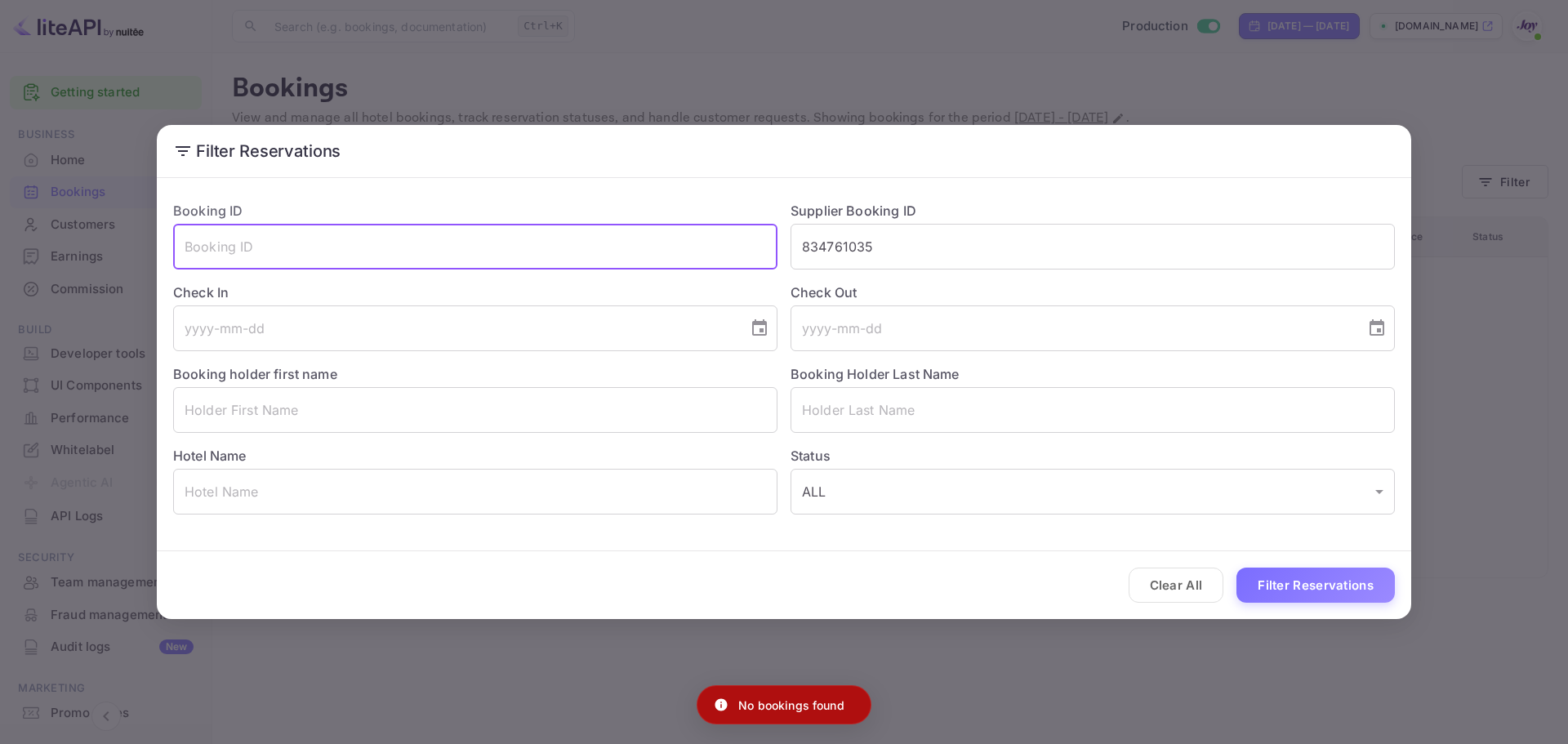
click at [502, 250] on input "text" at bounding box center [475, 246] width 604 height 46
paste input "834761035"
type input "834761035"
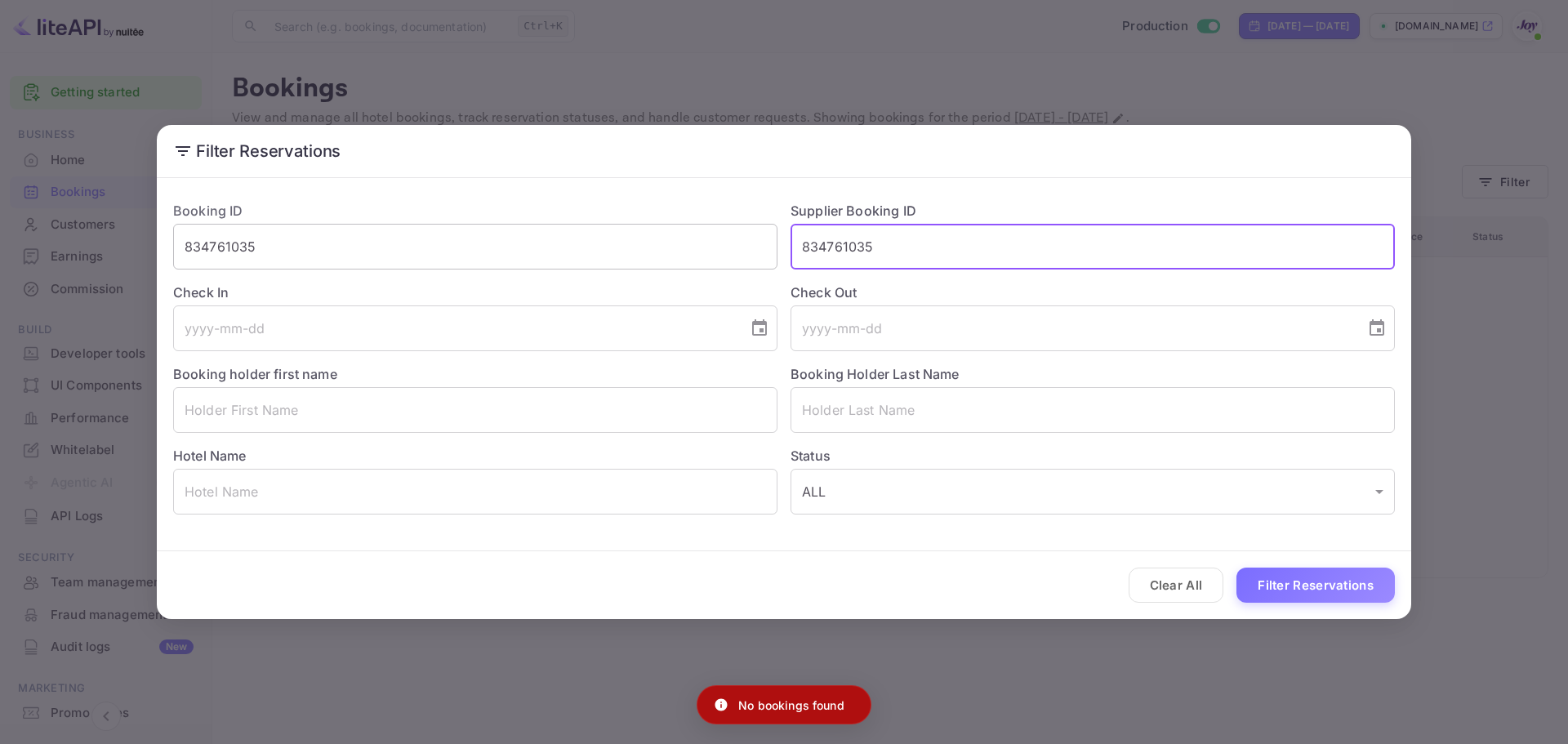
drag, startPoint x: 875, startPoint y: 246, endPoint x: 707, endPoint y: 240, distance: 168.1
click at [707, 240] on div "Booking ID 834761035 ​ Supplier Booking ID 834761035 ​ Check In ​ Check Out ​ B…" at bounding box center [777, 350] width 1235 height 327
drag, startPoint x: 1295, startPoint y: 578, endPoint x: 1275, endPoint y: 572, distance: 20.9
click at [1296, 578] on button "Filter Reservations" at bounding box center [1315, 586] width 158 height 35
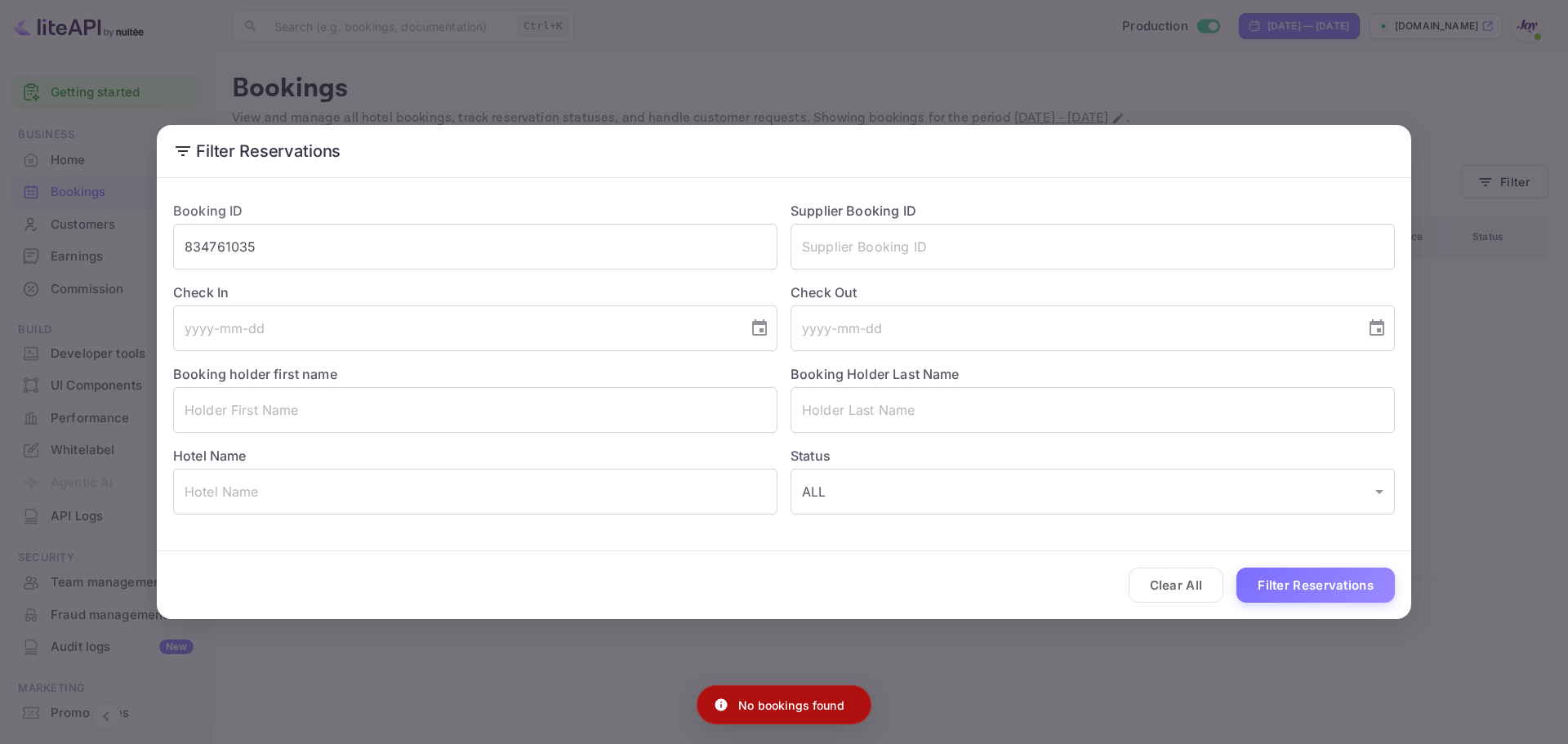
drag, startPoint x: 193, startPoint y: 71, endPoint x: 173, endPoint y: 44, distance: 33.6
click at [192, 63] on div "Filter Reservations Booking ID 834761035 ​ Supplier Booking ID ​ Check In ​ Che…" at bounding box center [784, 372] width 1568 height 744
